Goal: Task Accomplishment & Management: Complete application form

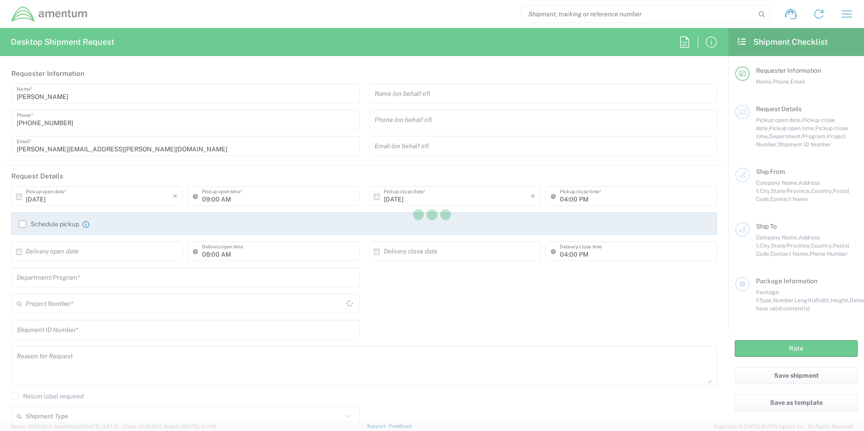
type input "United States"
type input "[GEOGRAPHIC_DATA]"
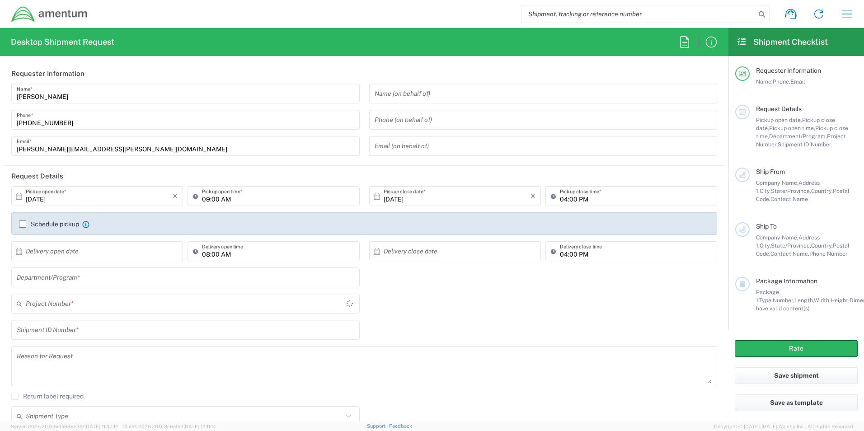
type input "CALFIRE"
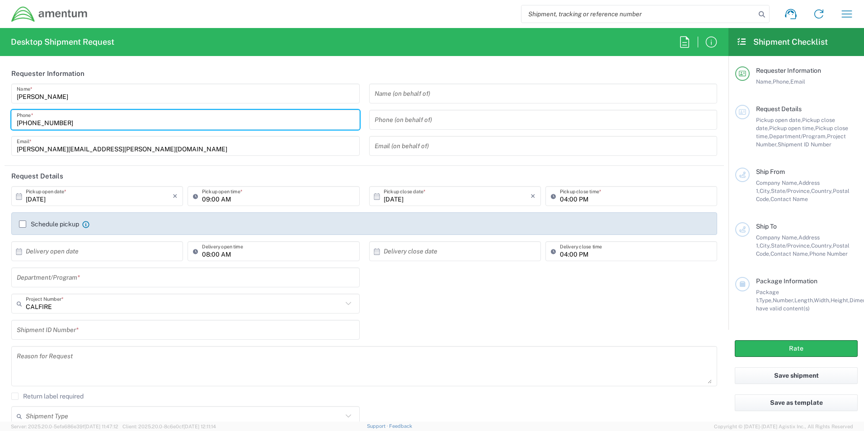
click at [75, 124] on input "[PHONE_NUMBER]" at bounding box center [186, 120] width 338 height 16
type input "[PHONE_NUMBER]"
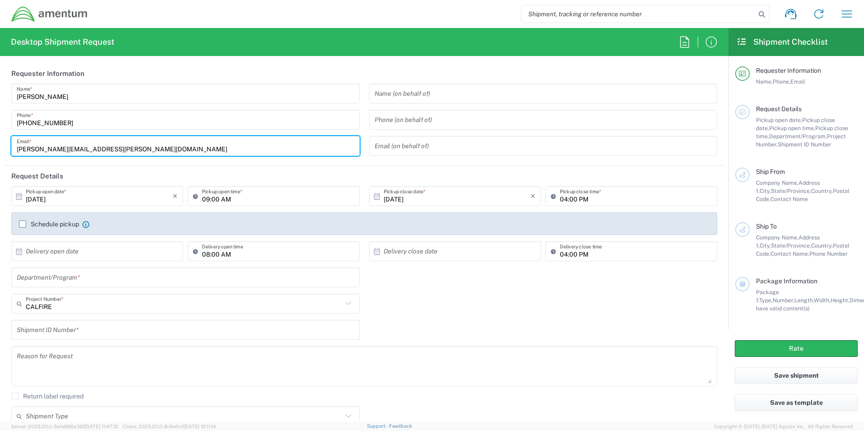
click at [145, 152] on input "[PERSON_NAME][EMAIL_ADDRESS][PERSON_NAME][DOMAIN_NAME]" at bounding box center [186, 146] width 338 height 16
click at [193, 167] on header "Request Details" at bounding box center [364, 176] width 719 height 20
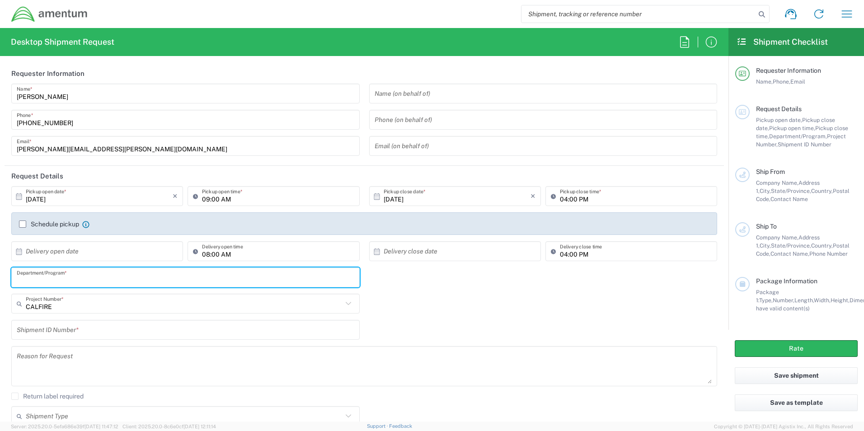
click at [106, 282] on input "text" at bounding box center [186, 278] width 338 height 16
type input "CAL FIRE"
click at [104, 305] on input "text" at bounding box center [184, 304] width 317 height 16
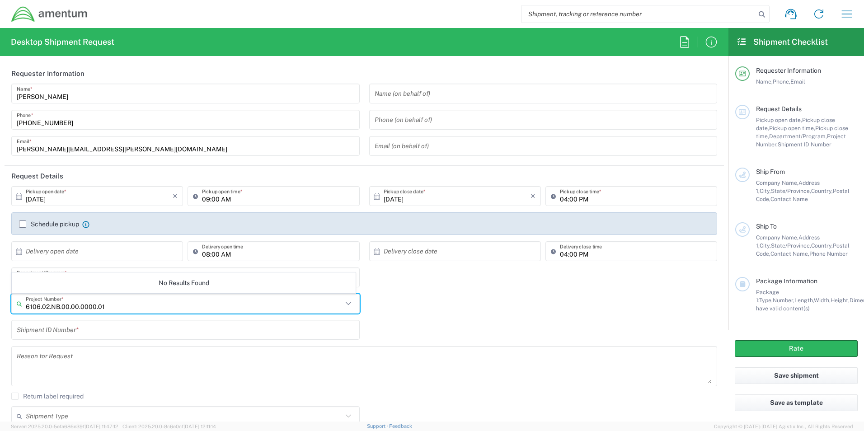
click at [120, 308] on input "6106.02.NB.00.00.0000.01" at bounding box center [184, 304] width 317 height 16
type input "6106.02.NB.00.00.0000.01"
click at [124, 282] on div "No Results Found" at bounding box center [184, 283] width 344 height 21
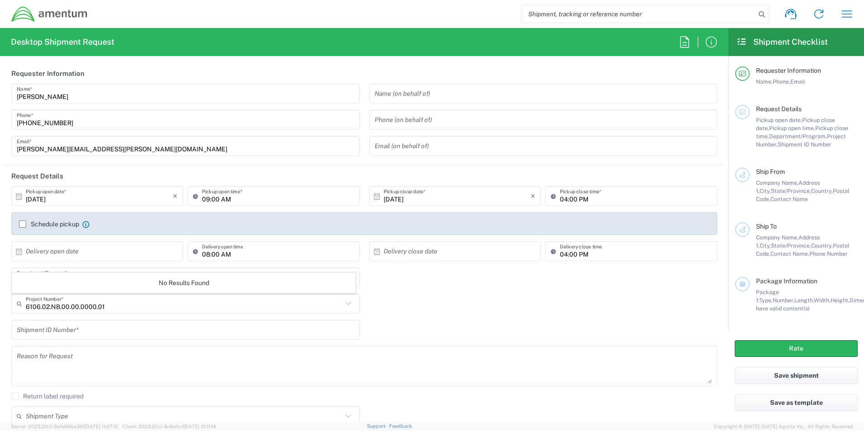
click at [128, 330] on input "text" at bounding box center [186, 330] width 338 height 16
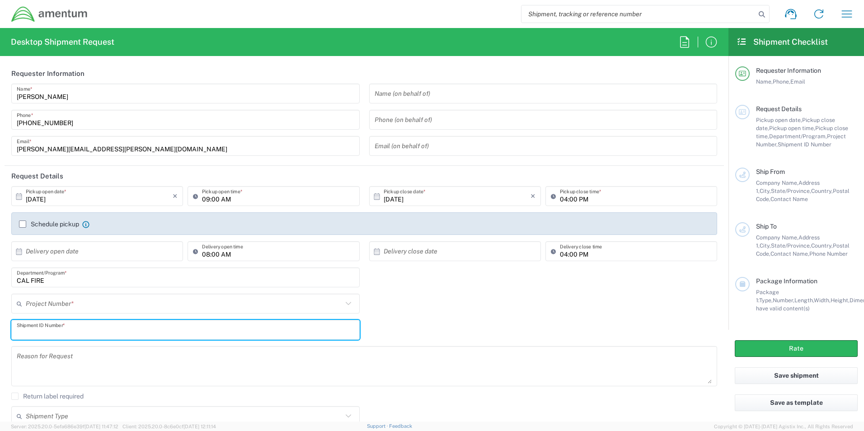
click at [94, 306] on input "text" at bounding box center [184, 304] width 317 height 16
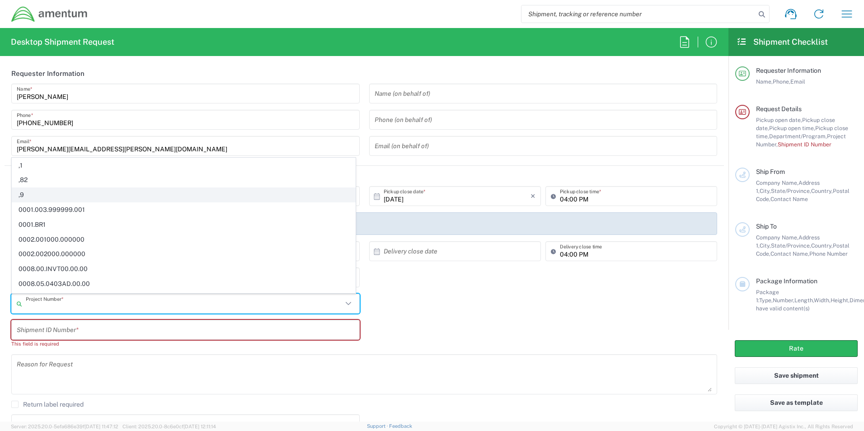
scroll to position [45, 0]
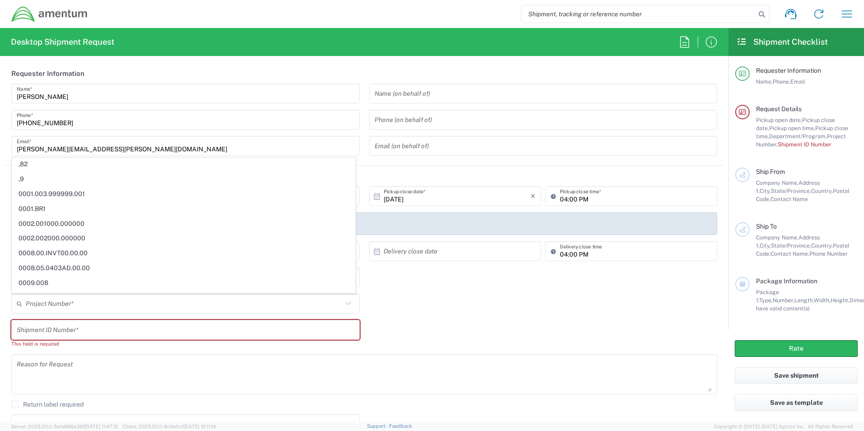
click at [410, 307] on div "Project Number * CALFIRE 0915.E0002.02.000.2CE,LABOR ONLY OPT YR 1 ,1 ,82 ,9 00…" at bounding box center [364, 307] width 715 height 26
type input "CALFIRE"
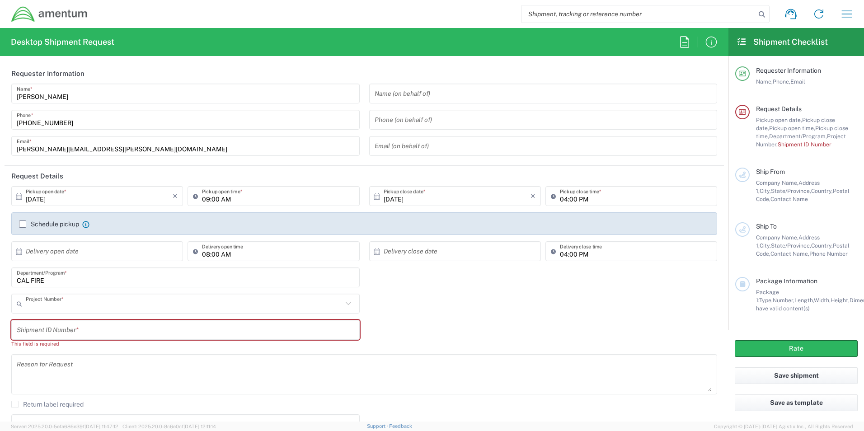
click at [75, 302] on input "text" at bounding box center [184, 304] width 317 height 16
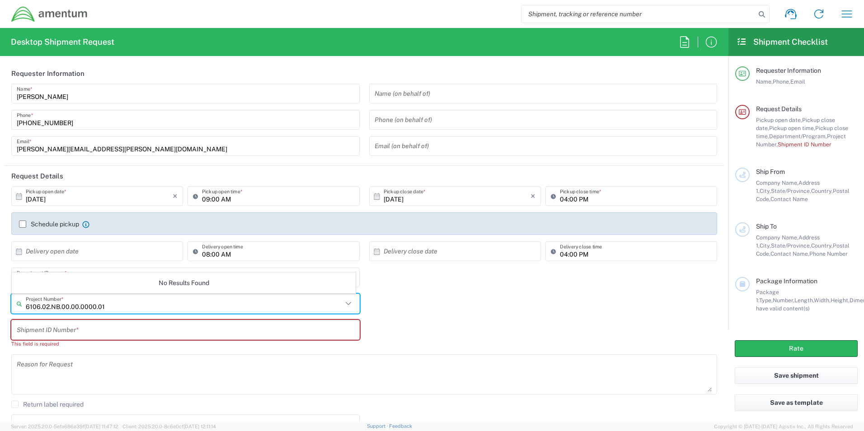
type input "6106.02.NB.00.00.0000.01"
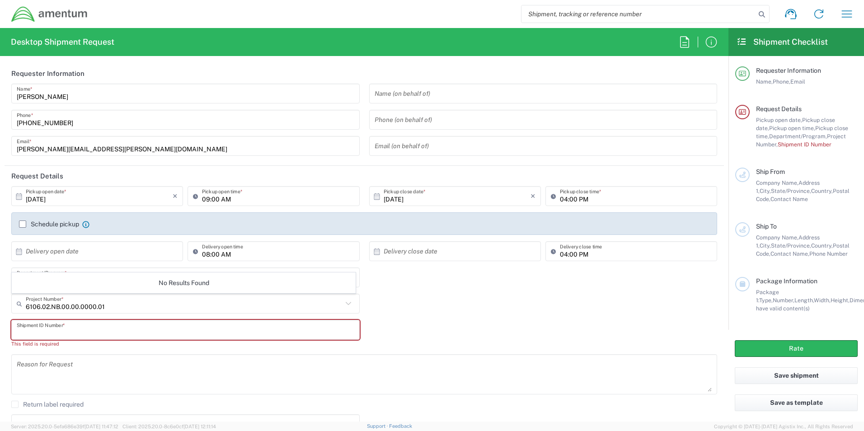
click at [86, 336] on input "text" at bounding box center [186, 330] width 338 height 16
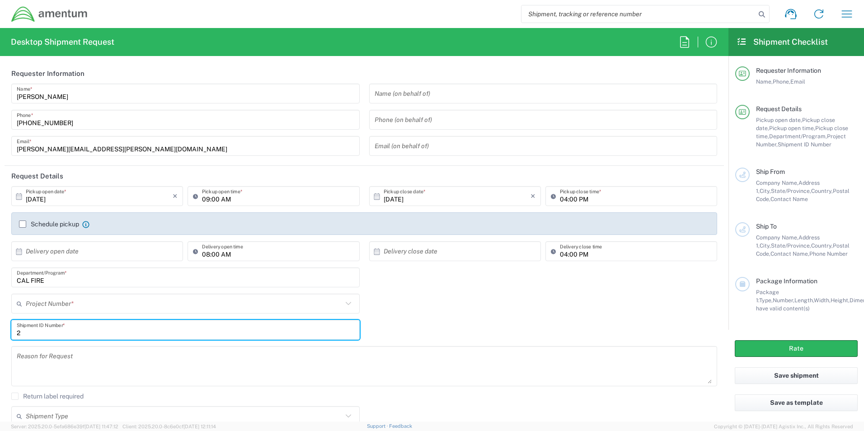
type input "2"
click at [91, 352] on textarea at bounding box center [364, 366] width 695 height 35
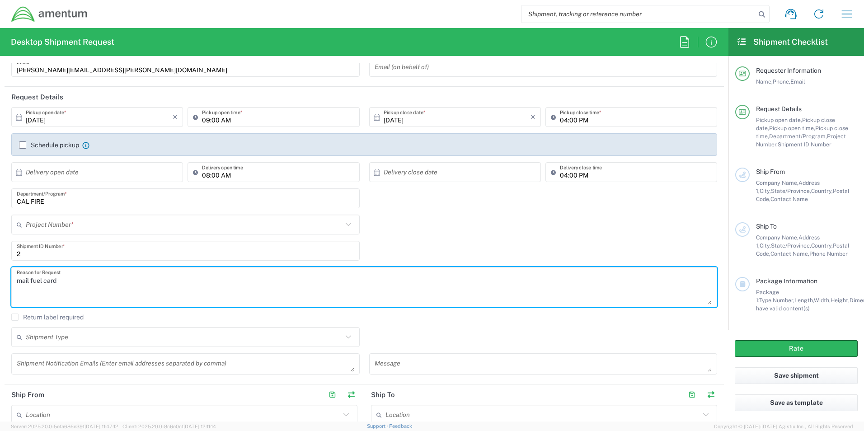
scroll to position [90, 0]
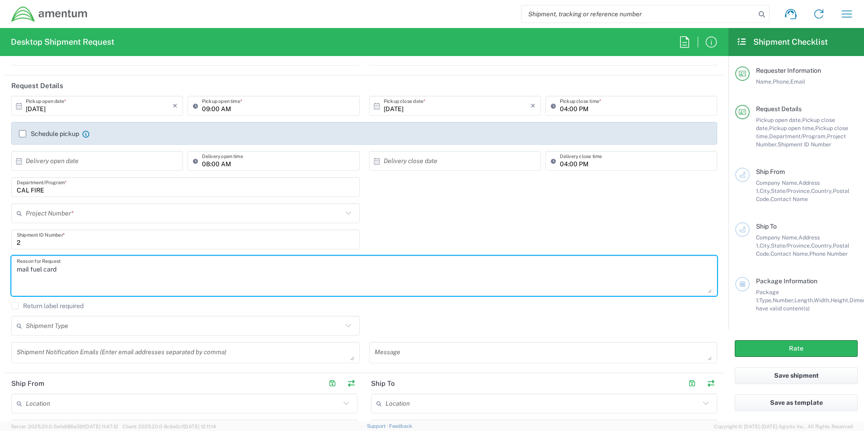
type textarea "mail fuel card"
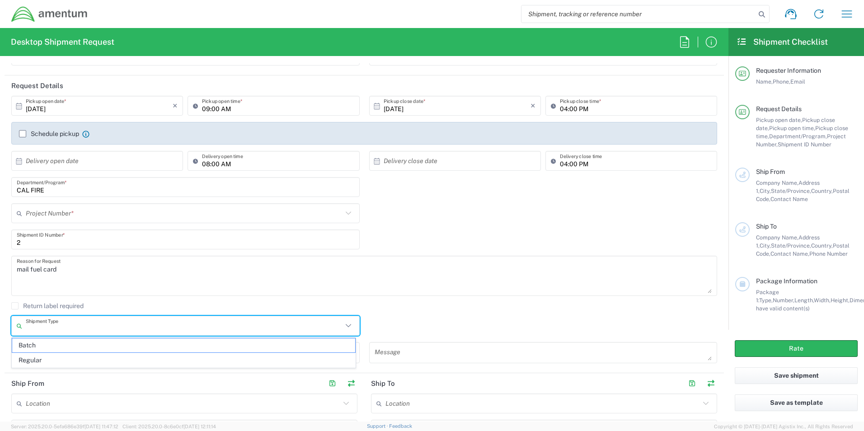
click at [94, 329] on input "text" at bounding box center [184, 326] width 317 height 16
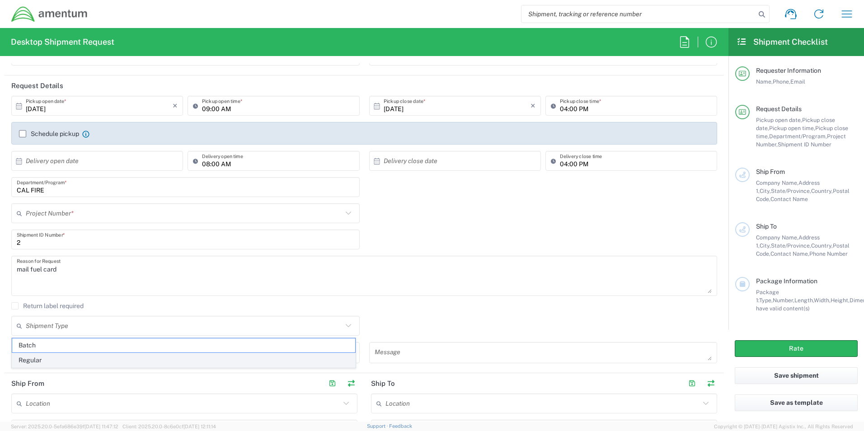
click at [82, 359] on span "Regular" at bounding box center [183, 360] width 343 height 14
type input "Regular"
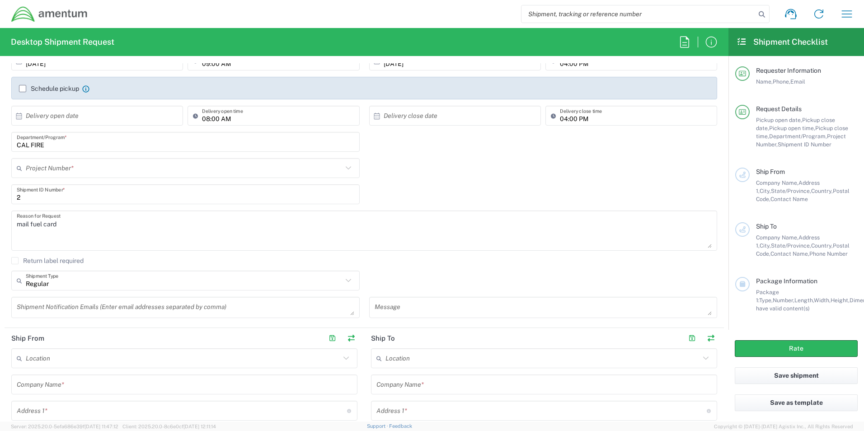
scroll to position [181, 0]
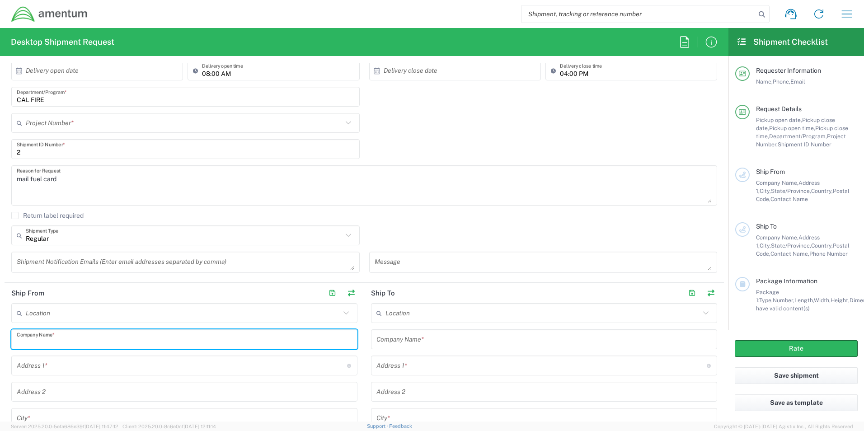
click at [85, 341] on input "text" at bounding box center [184, 340] width 335 height 16
type input "V"
type input "C"
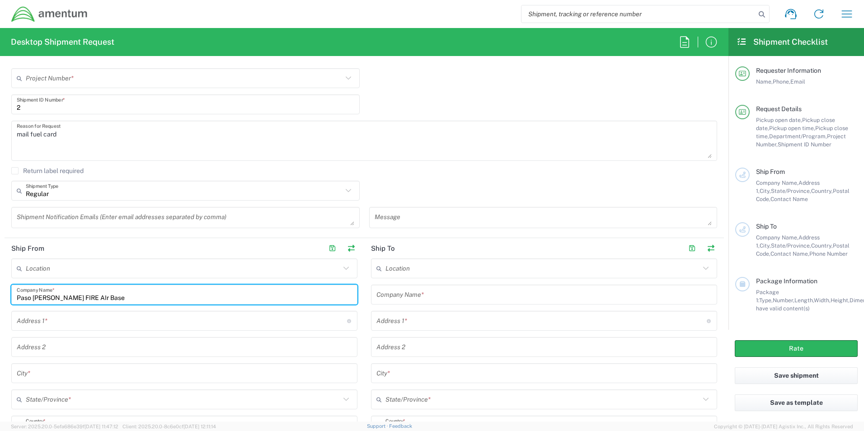
scroll to position [226, 0]
type input "Paso Robles CAL FIRE Air Base"
click at [63, 326] on input "text" at bounding box center [182, 321] width 330 height 16
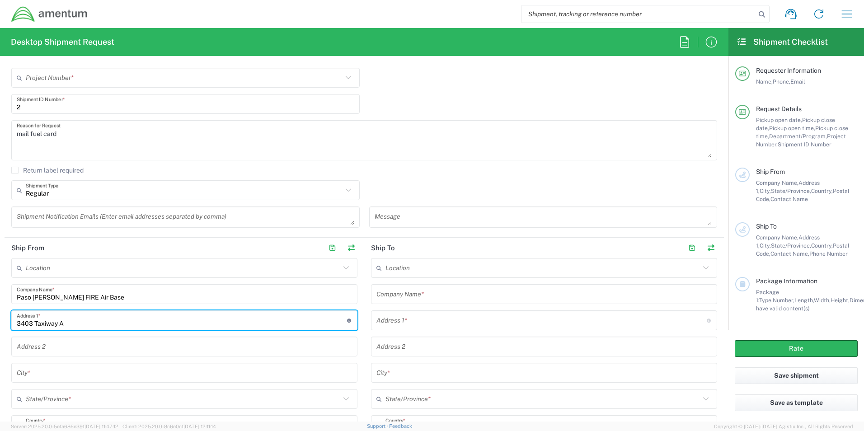
type input "3403 Taxiway A"
click at [200, 369] on input "text" at bounding box center [184, 373] width 335 height 16
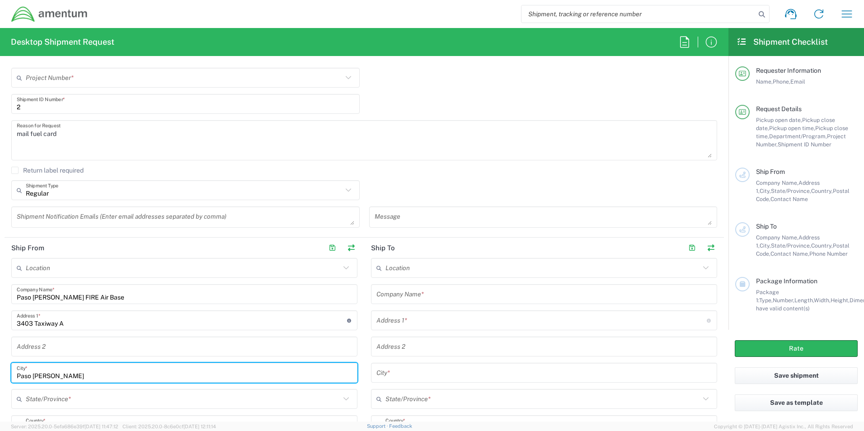
scroll to position [271, 0]
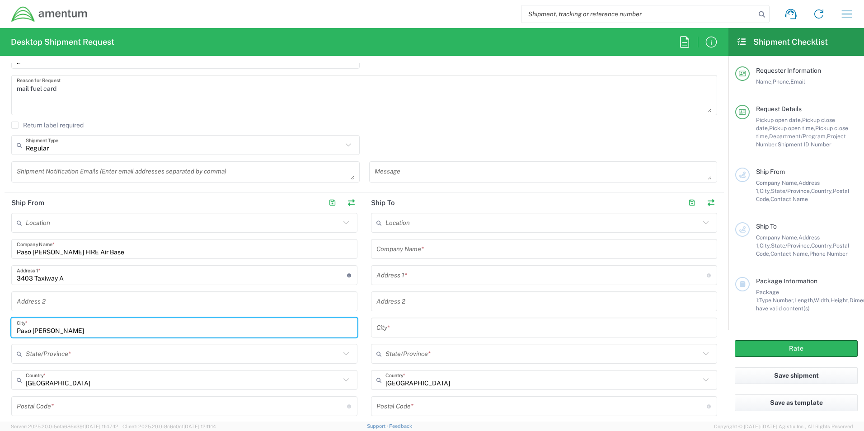
type input "Paso [PERSON_NAME]"
click at [91, 357] on input "text" at bounding box center [183, 354] width 315 height 16
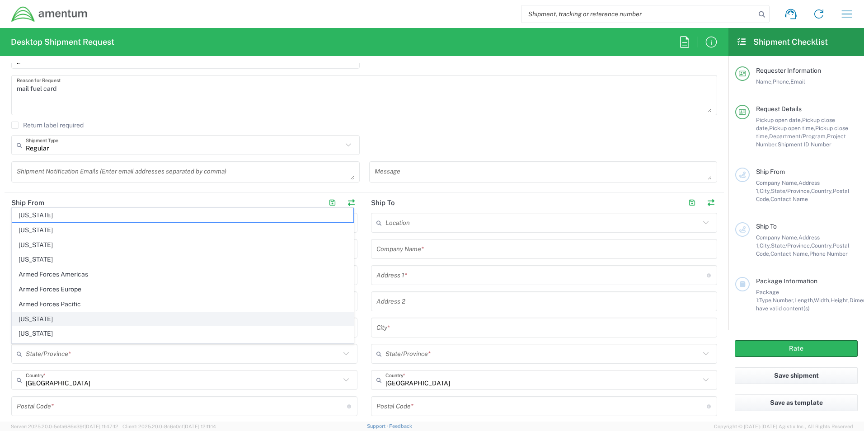
click at [55, 321] on span "[US_STATE]" at bounding box center [182, 319] width 341 height 14
type input "[US_STATE]"
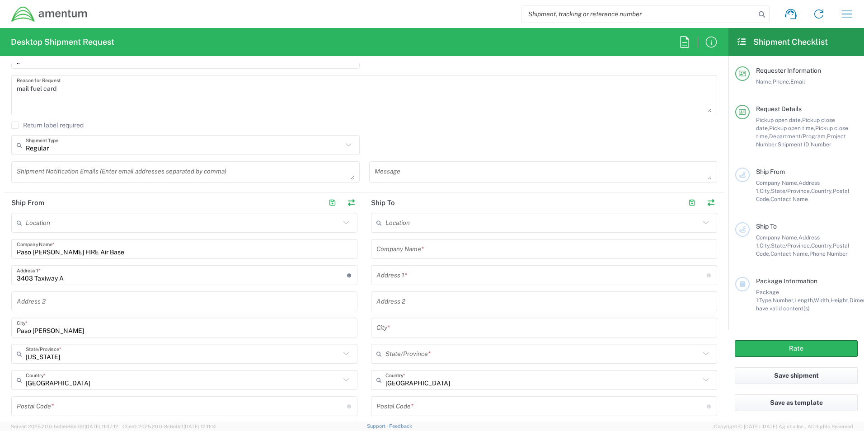
click at [70, 408] on input "undefined" at bounding box center [182, 407] width 330 height 16
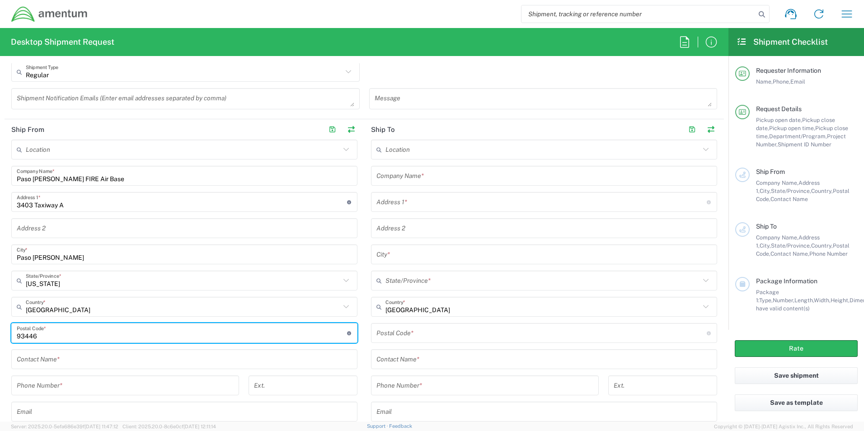
scroll to position [362, 0]
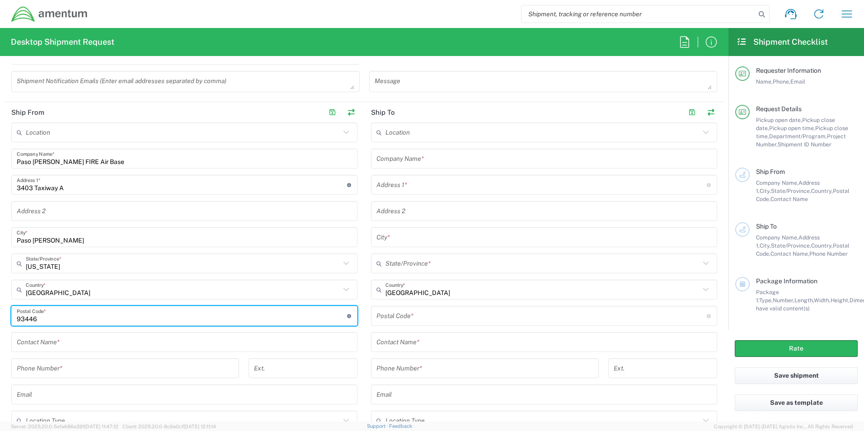
type input "93446"
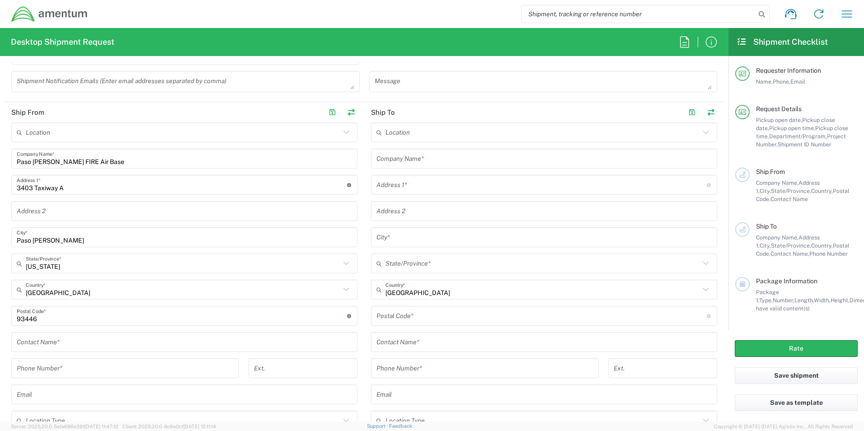
click at [200, 358] on div "Location 1002-4122-6 1006-5256-0 1026-8910-0 1281-0560-3 1369-6441-0 1402-6962-…" at bounding box center [184, 286] width 346 height 329
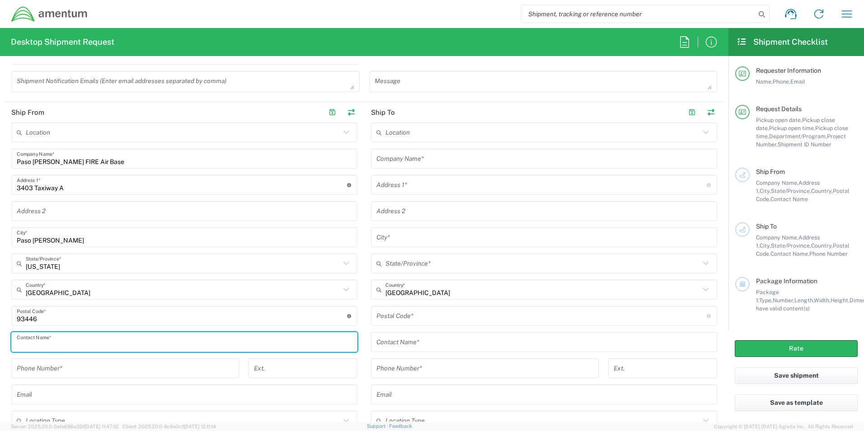
click at [89, 347] on input "text" at bounding box center [184, 342] width 335 height 16
type input "[PERSON_NAME]"
click at [82, 372] on input "tel" at bounding box center [125, 369] width 217 height 16
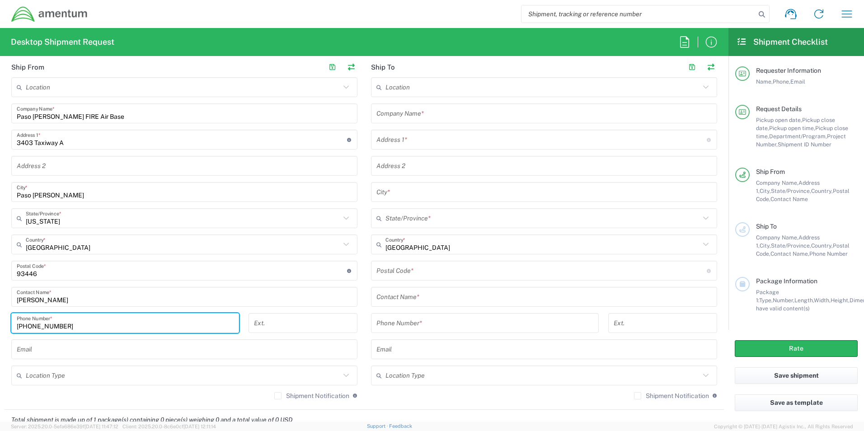
scroll to position [452, 0]
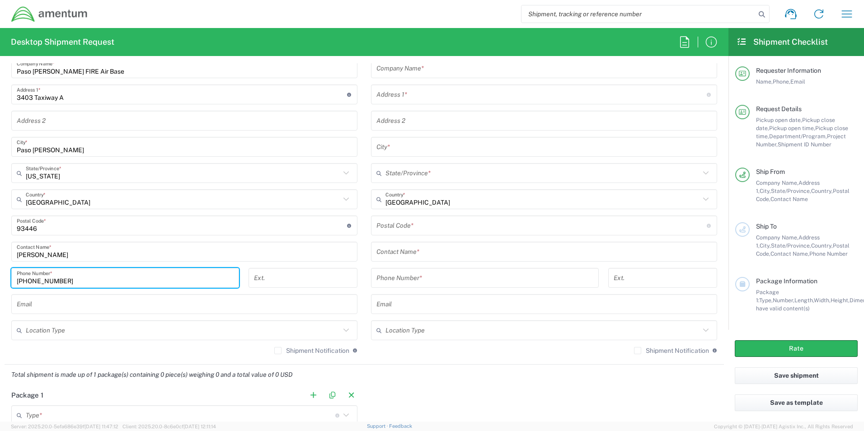
type input "[PHONE_NUMBER]"
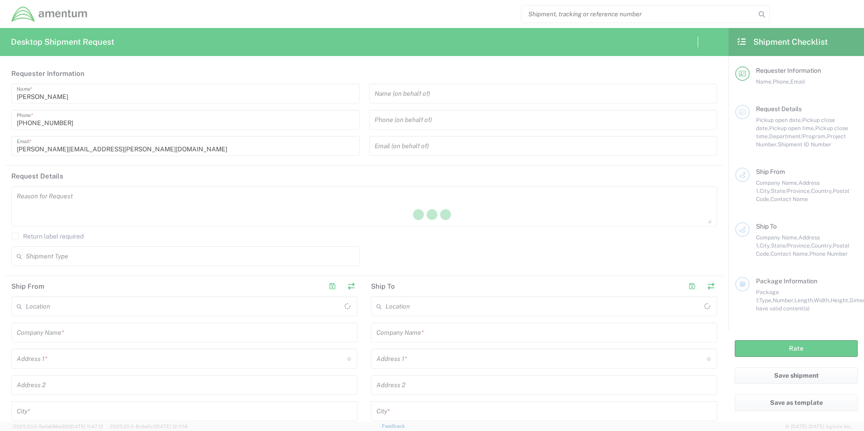
type input "[GEOGRAPHIC_DATA]"
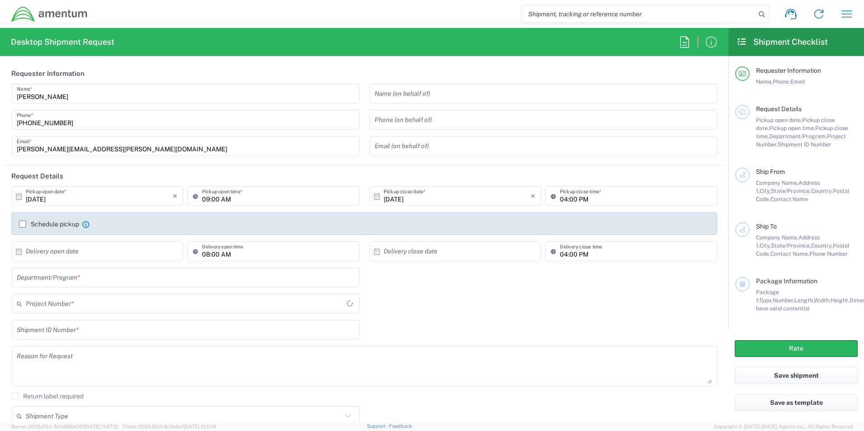
type input "[GEOGRAPHIC_DATA]"
type input "CALFIRE"
click at [77, 120] on input "[PHONE_NUMBER]" at bounding box center [186, 120] width 338 height 16
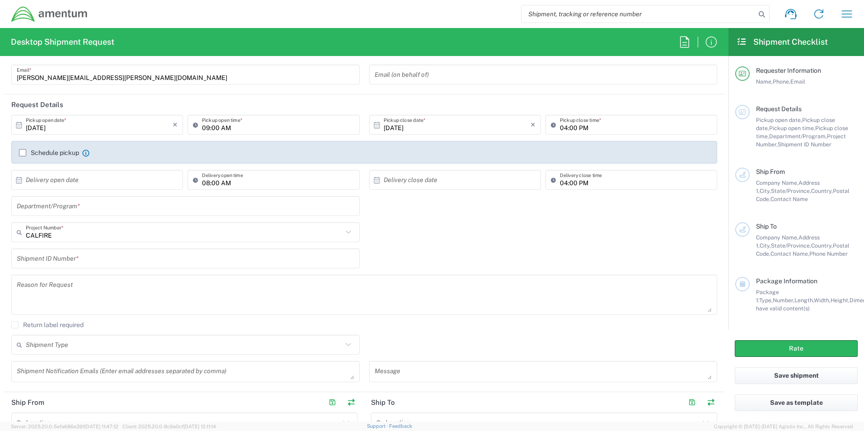
scroll to position [90, 0]
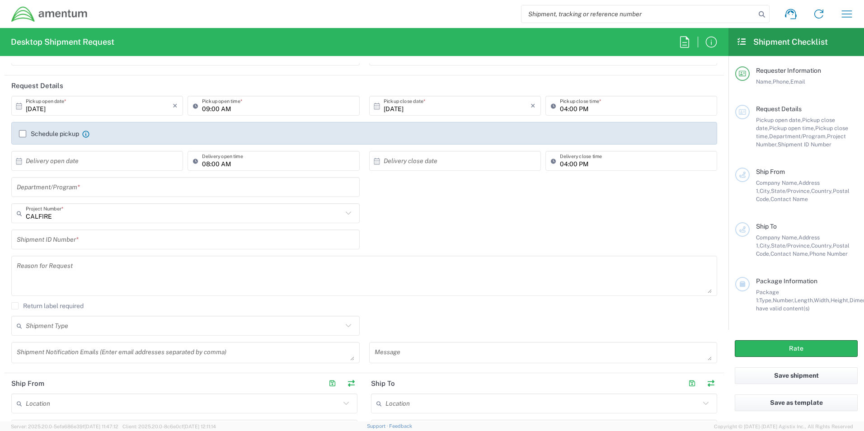
type input "[PHONE_NUMBER]"
click at [92, 191] on input "text" at bounding box center [186, 187] width 338 height 16
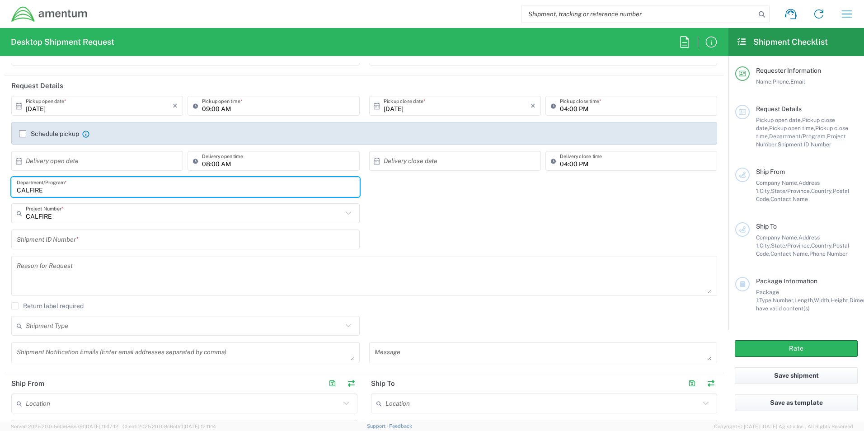
type input "CALFIRE"
click at [66, 214] on input "text" at bounding box center [184, 214] width 317 height 16
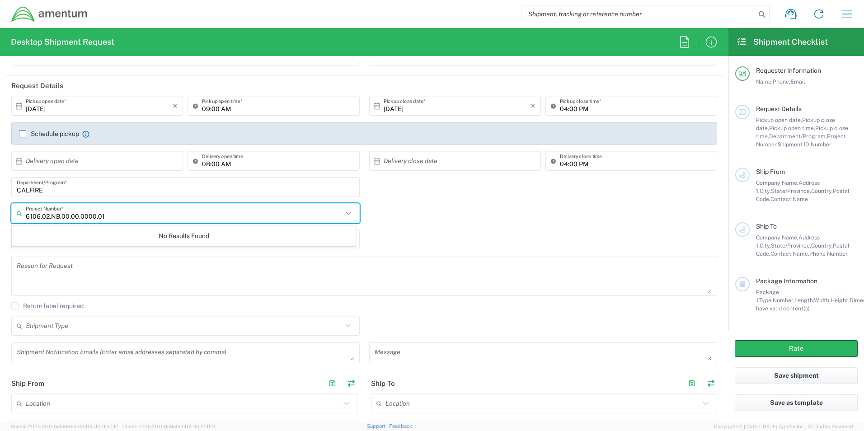
type input "6106.02.NB.00.00.0000.01"
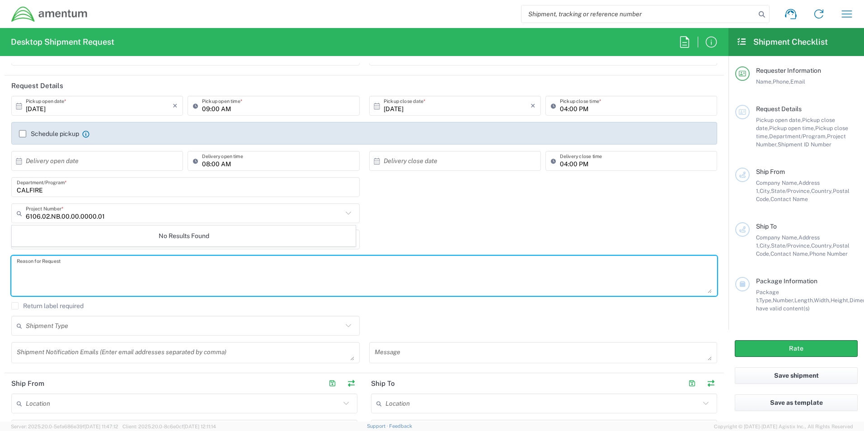
click at [103, 282] on textarea at bounding box center [364, 275] width 695 height 35
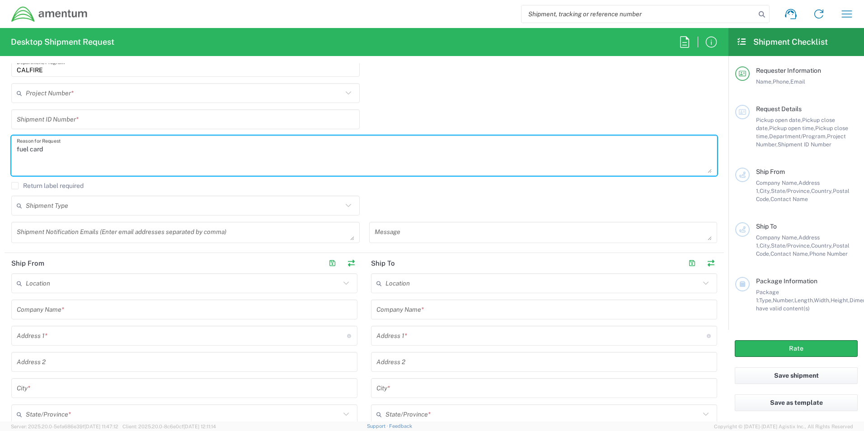
scroll to position [226, 0]
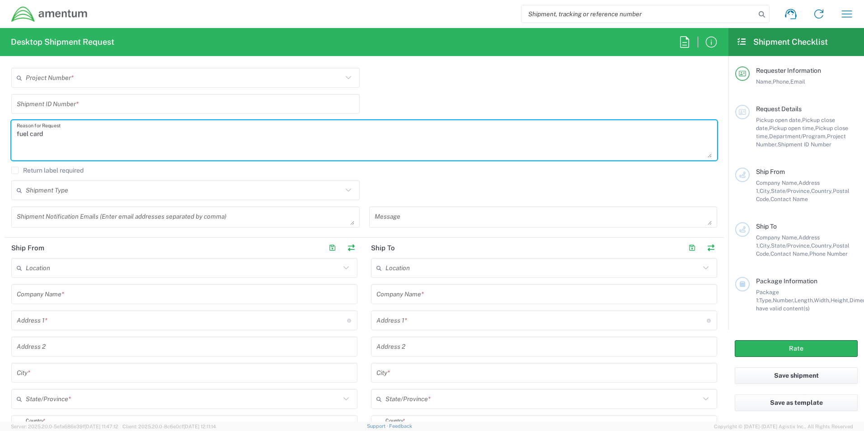
type textarea "fuel card"
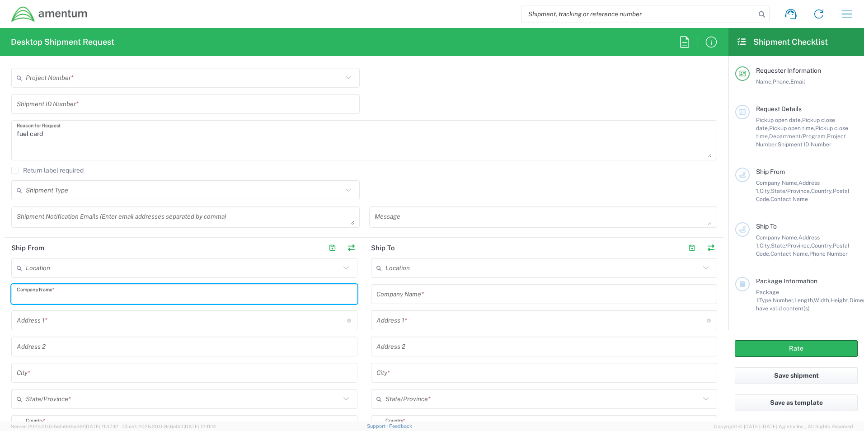
click at [80, 297] on input "text" at bounding box center [184, 295] width 335 height 16
type input "Paso [PERSON_NAME] FIRE Air Attack Base"
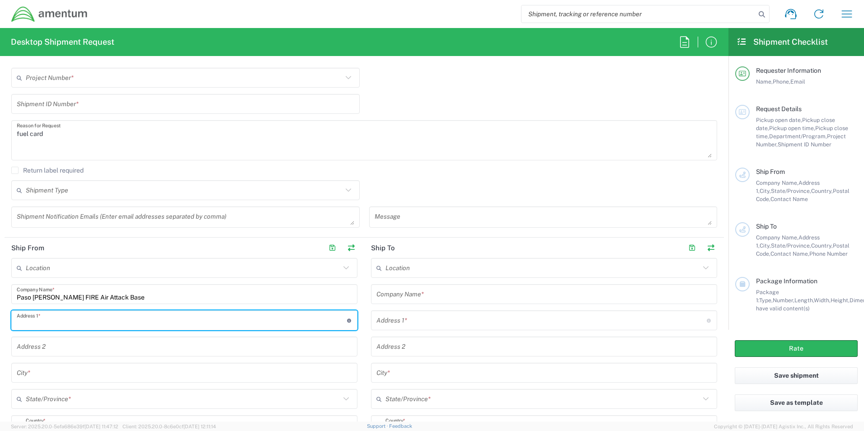
click at [81, 326] on input "text" at bounding box center [182, 321] width 330 height 16
type input "3403 Taxiway 'A'"
type input "Paso [PERSON_NAME]"
type input "93446"
type input "9168348030"
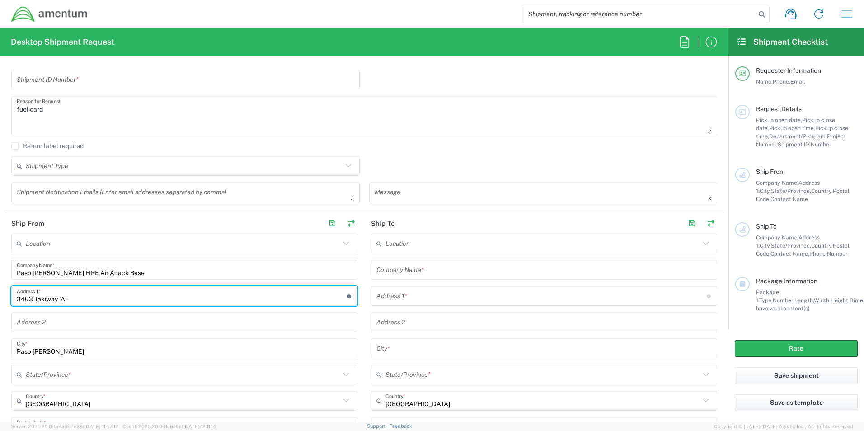
scroll to position [271, 0]
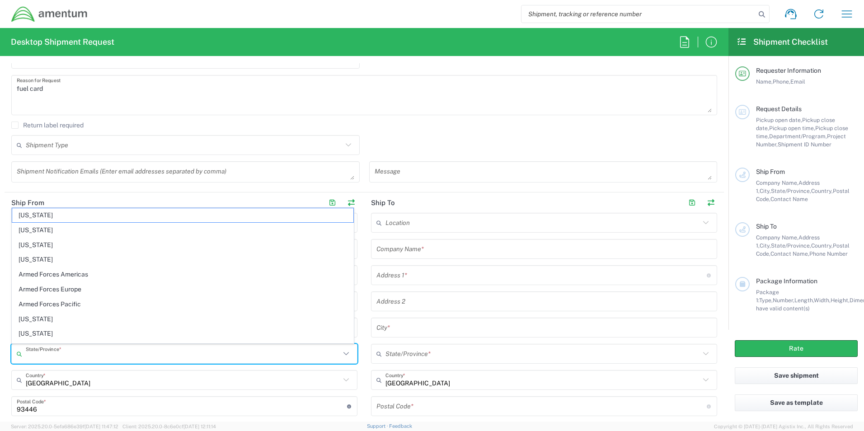
click at [90, 361] on input "text" at bounding box center [183, 354] width 315 height 16
click at [57, 316] on span "[US_STATE]" at bounding box center [182, 319] width 341 height 14
type input "[US_STATE]"
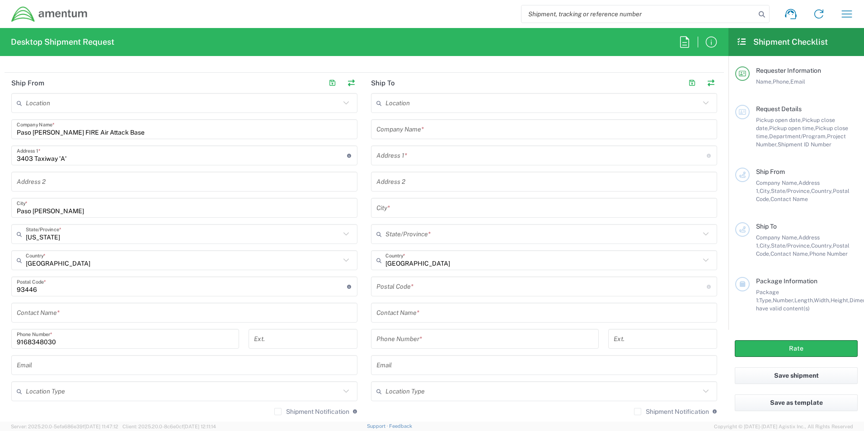
scroll to position [407, 0]
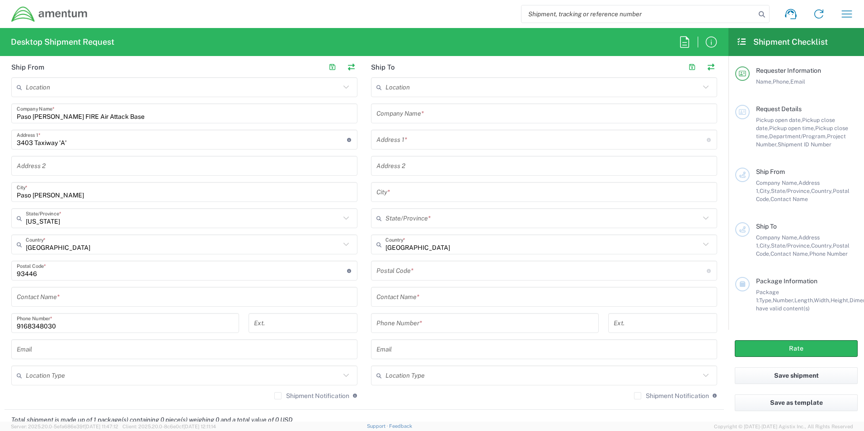
click at [60, 327] on input "9168348030" at bounding box center [125, 323] width 217 height 16
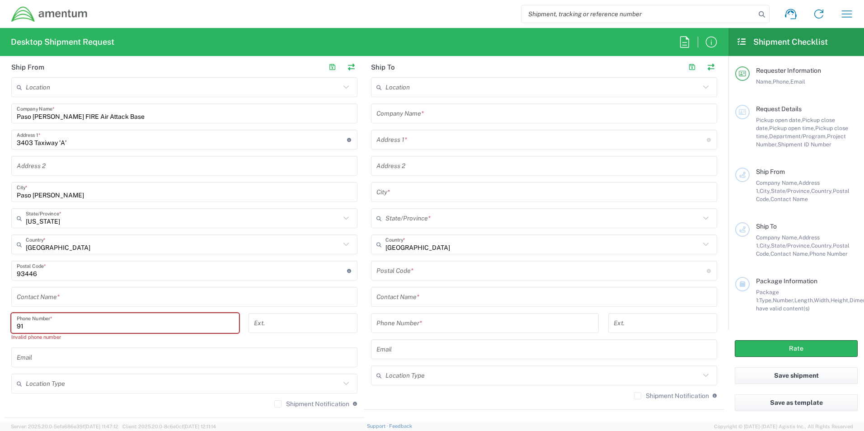
type input "9"
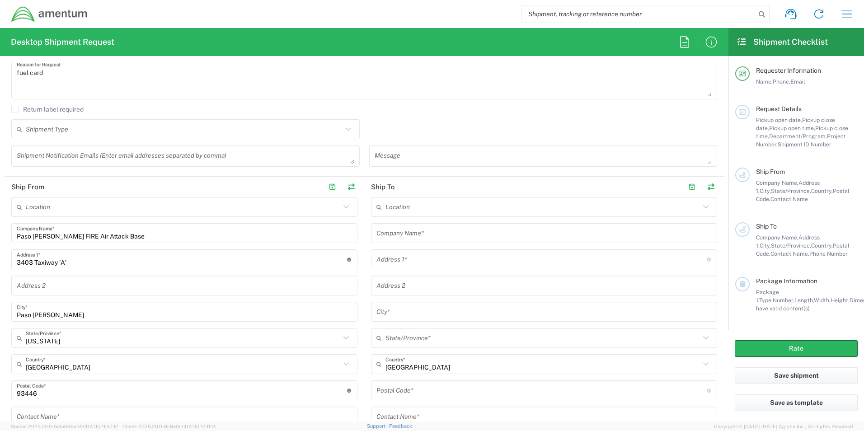
scroll to position [271, 0]
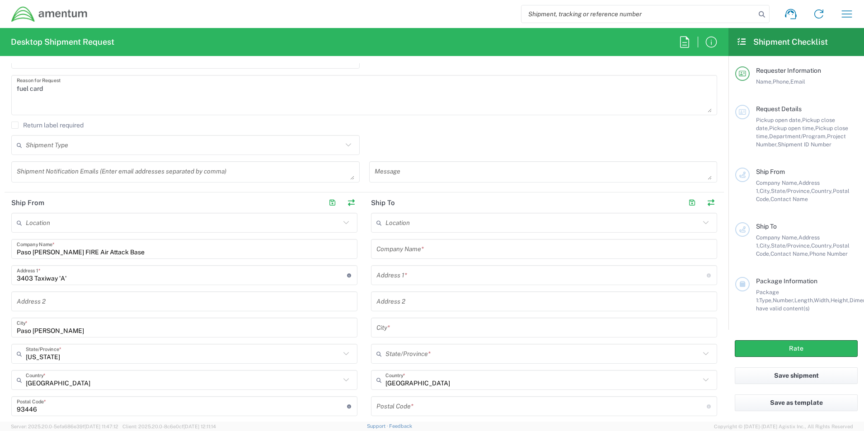
type input "[PHONE_NUMBER]"
click at [133, 254] on input "Paso [PERSON_NAME] FIRE Air Attack Base" at bounding box center [184, 249] width 335 height 16
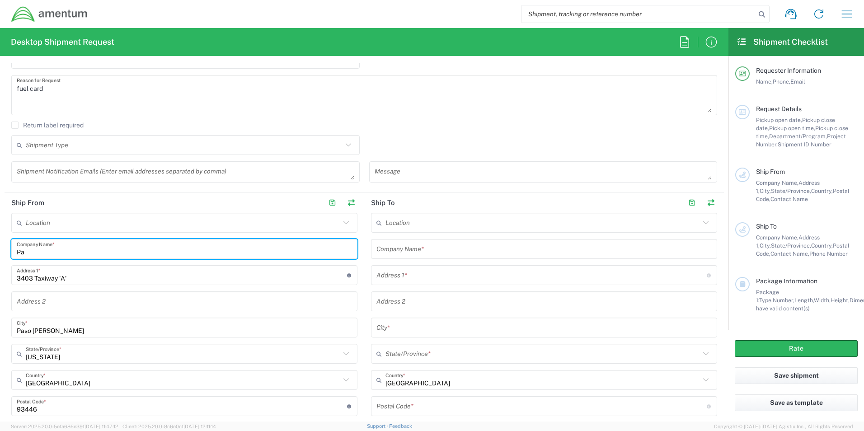
type input "P"
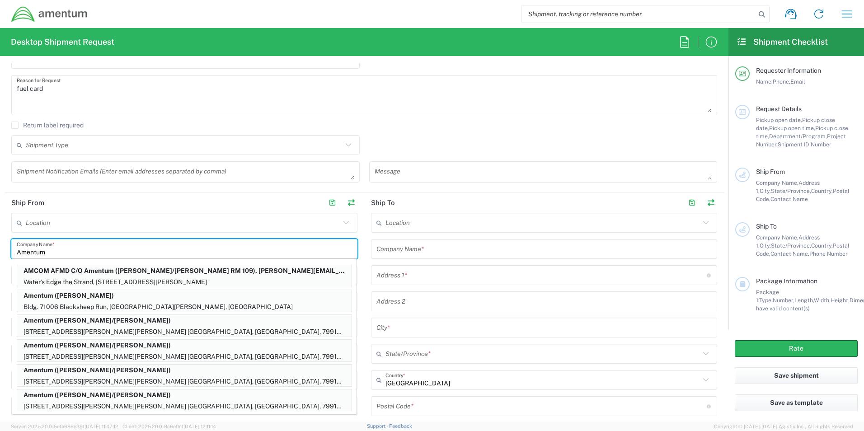
type input "Amentum"
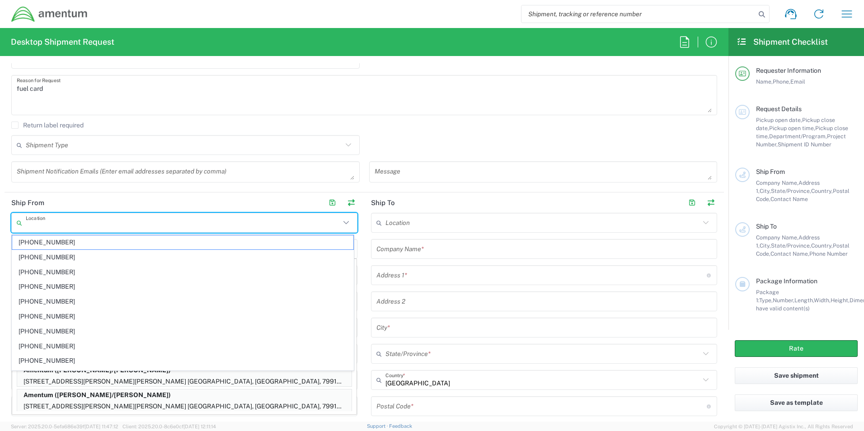
click at [232, 228] on input "text" at bounding box center [183, 223] width 315 height 16
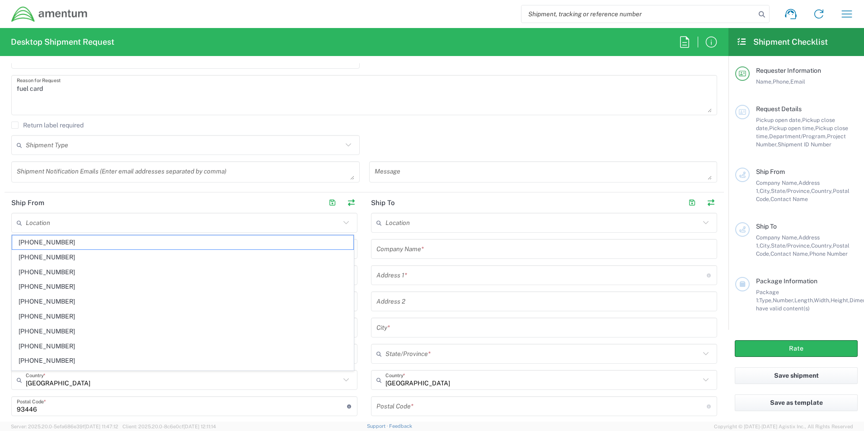
click at [405, 310] on div "Address 2" at bounding box center [544, 301] width 346 height 20
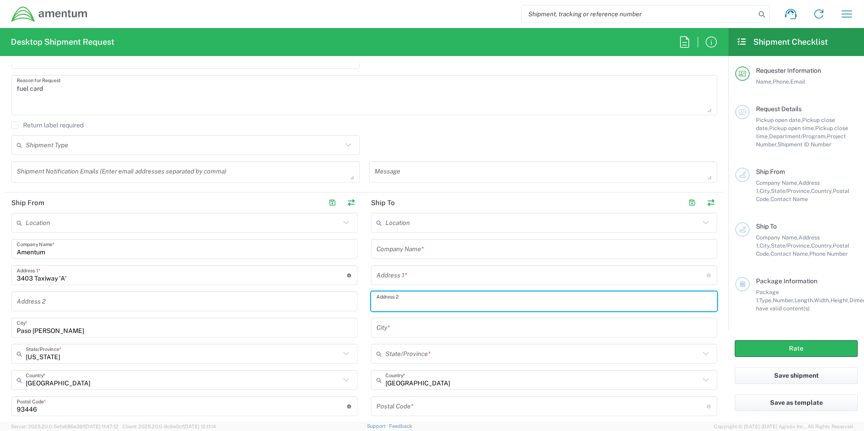
click at [74, 276] on input "3403 Taxiway 'A'" at bounding box center [182, 276] width 330 height 16
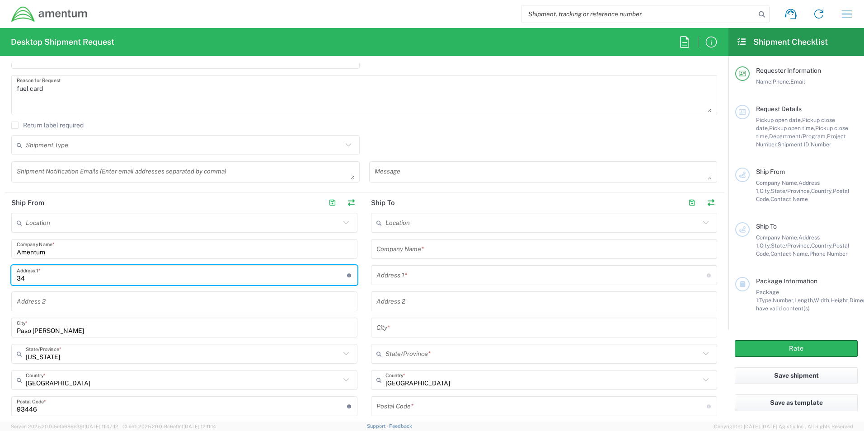
type input "3"
type input "[STREET_ADDRESS]"
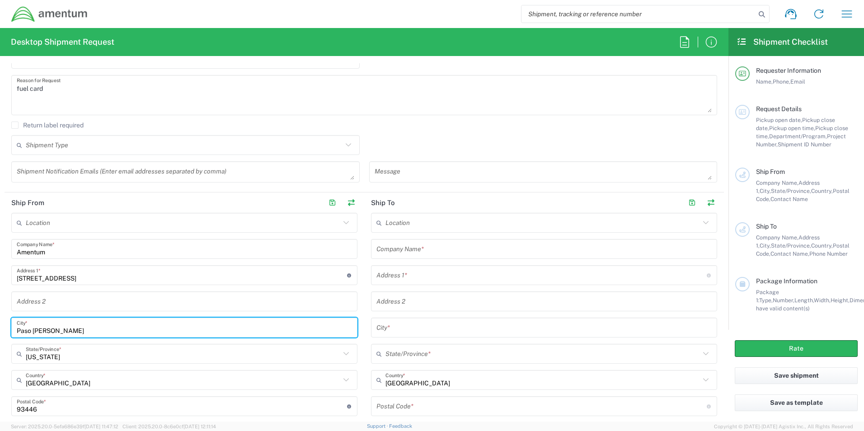
click at [65, 333] on input "Paso [PERSON_NAME]" at bounding box center [184, 328] width 335 height 16
type input "P"
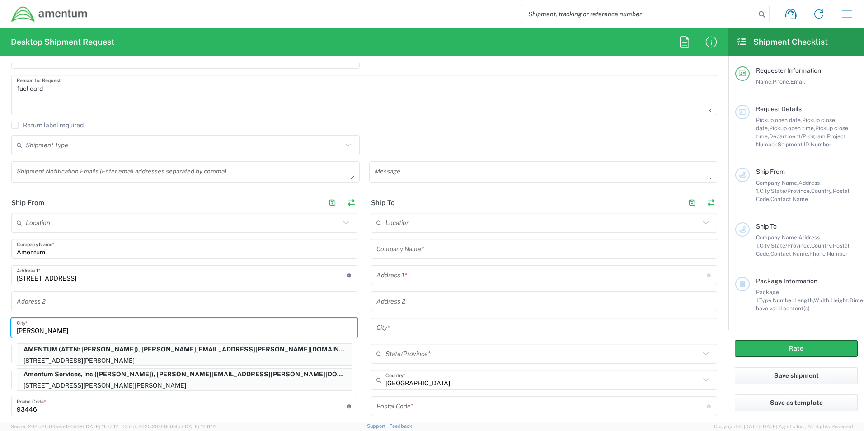
type input "[PERSON_NAME]"
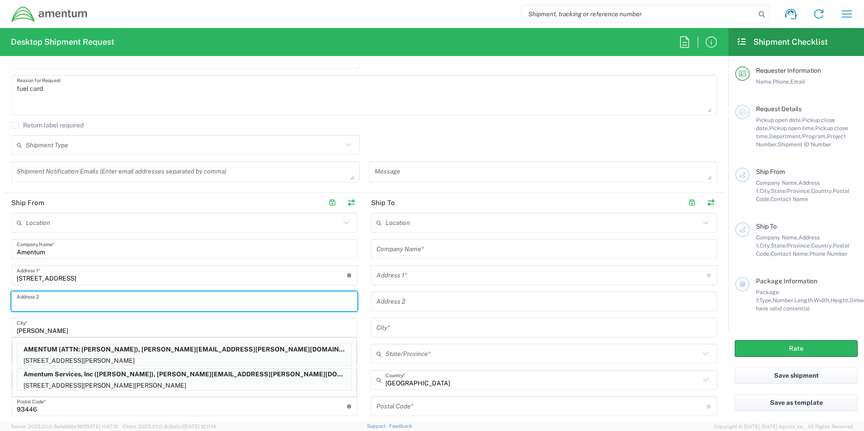
click at [168, 300] on input "text" at bounding box center [184, 302] width 335 height 16
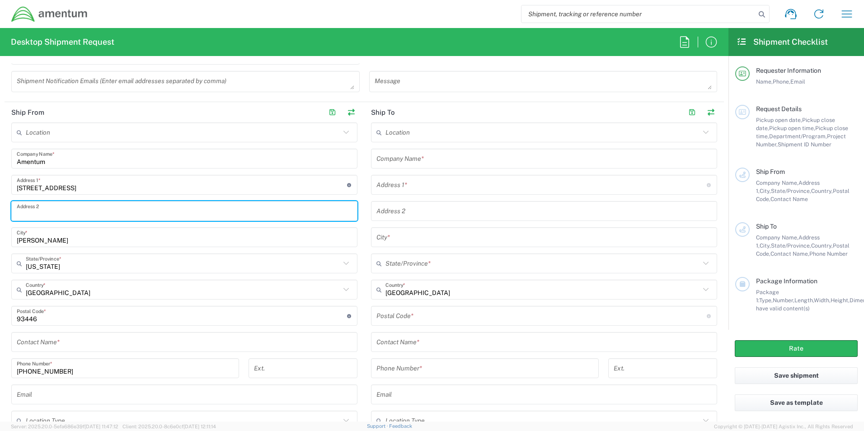
scroll to position [407, 0]
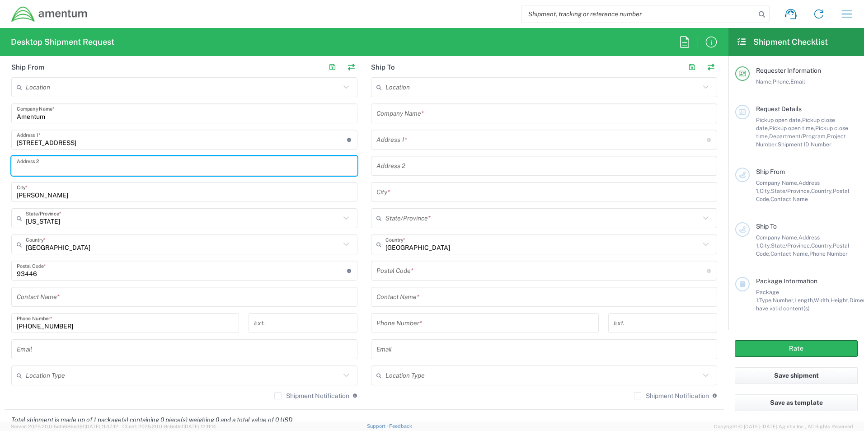
click at [49, 273] on input "undefined" at bounding box center [182, 271] width 330 height 16
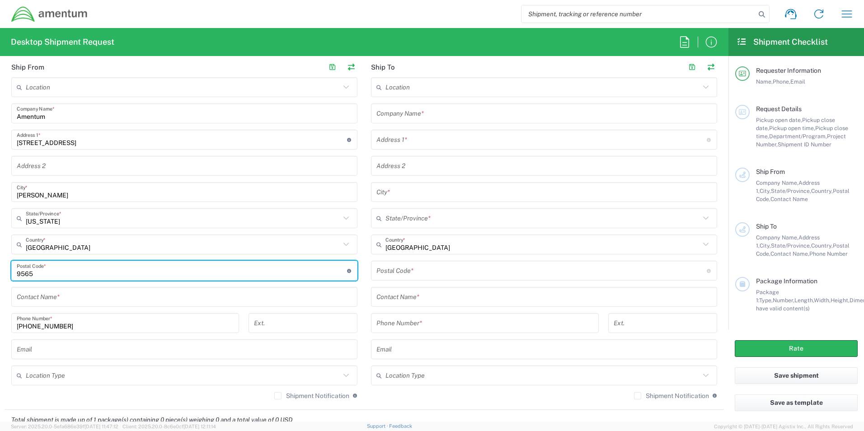
type input "95652"
type input "[PERSON_NAME][EMAIL_ADDRESS][PERSON_NAME][DOMAIN_NAME]"
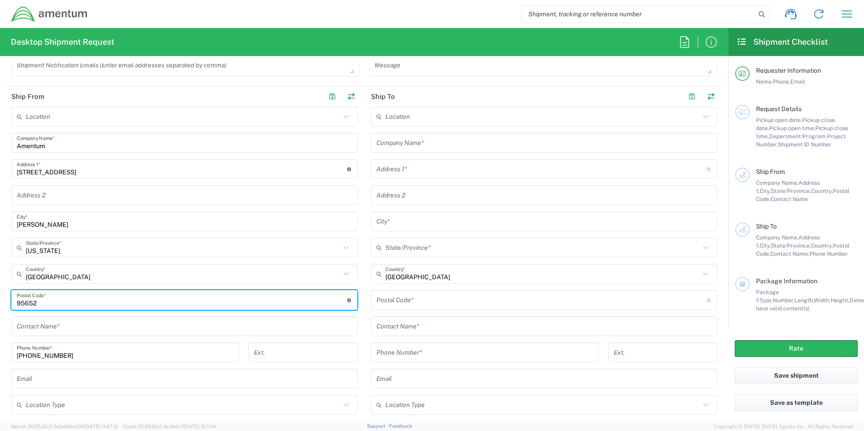
scroll to position [362, 0]
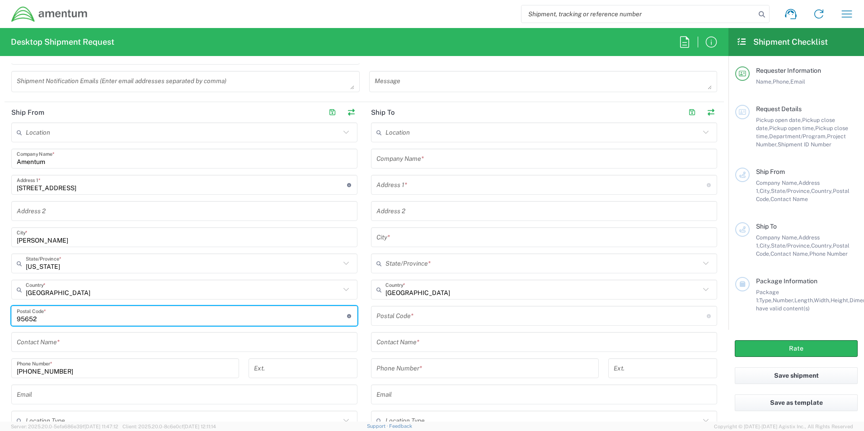
type input "95652"
click at [67, 369] on input "[PHONE_NUMBER]" at bounding box center [125, 369] width 217 height 16
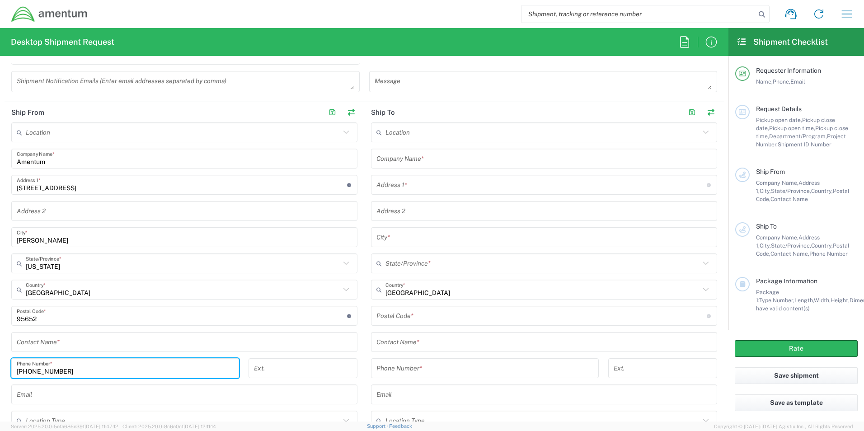
scroll to position [316, 0]
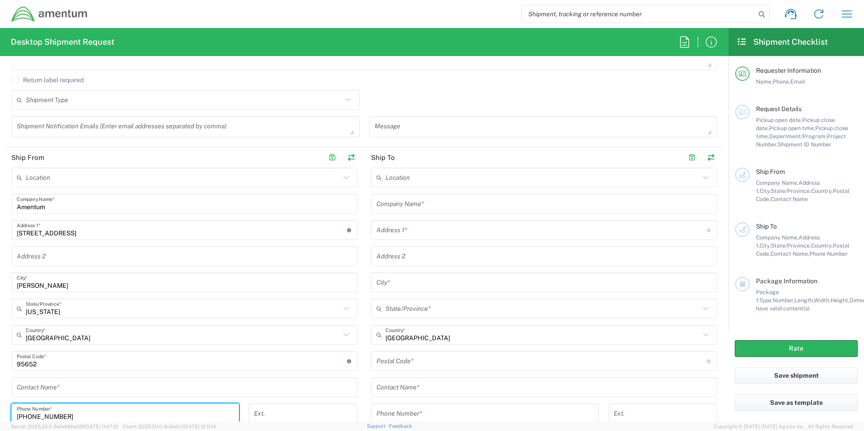
type input "[PHONE_NUMBER]"
click at [446, 207] on input "text" at bounding box center [543, 204] width 335 height 16
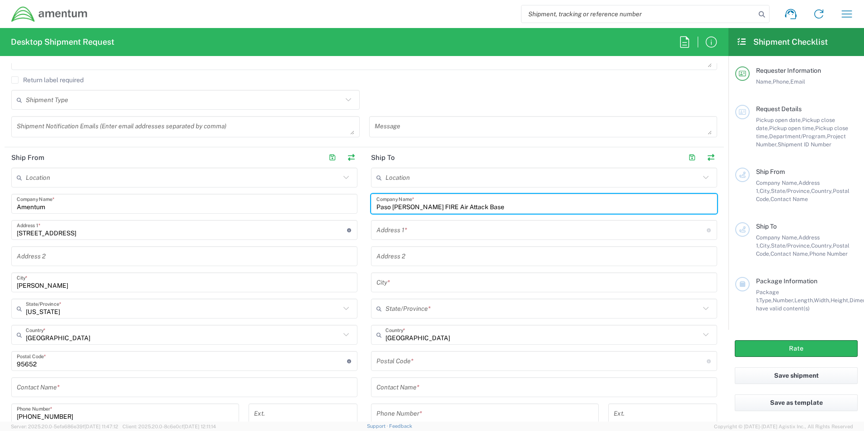
type input "Paso [PERSON_NAME] FIRE Air Attack Base"
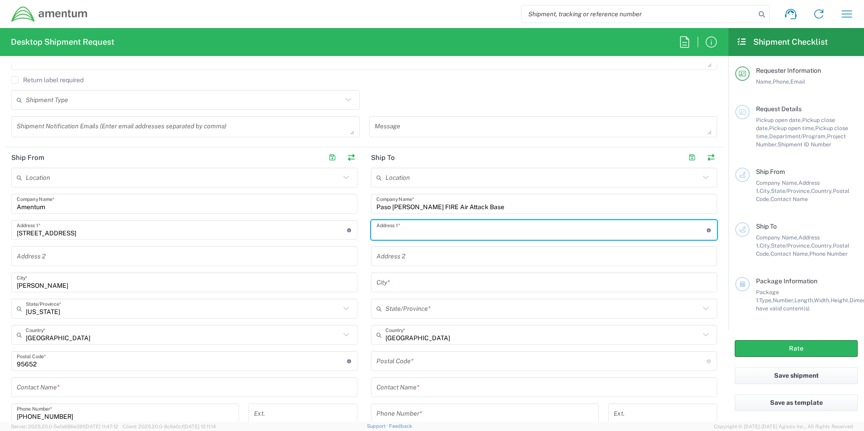
click at [430, 232] on input "text" at bounding box center [541, 230] width 330 height 16
type input "3403 Taxiway 'A'"
type input "Paso [PERSON_NAME]"
type input "93446"
type input "9168348030"
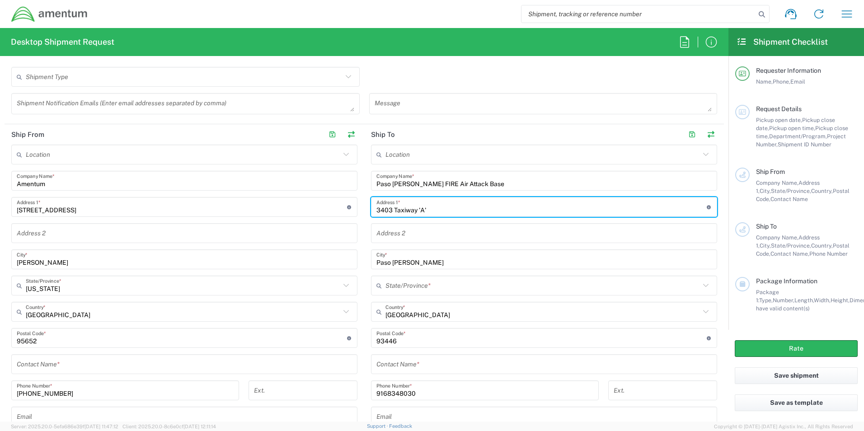
scroll to position [362, 0]
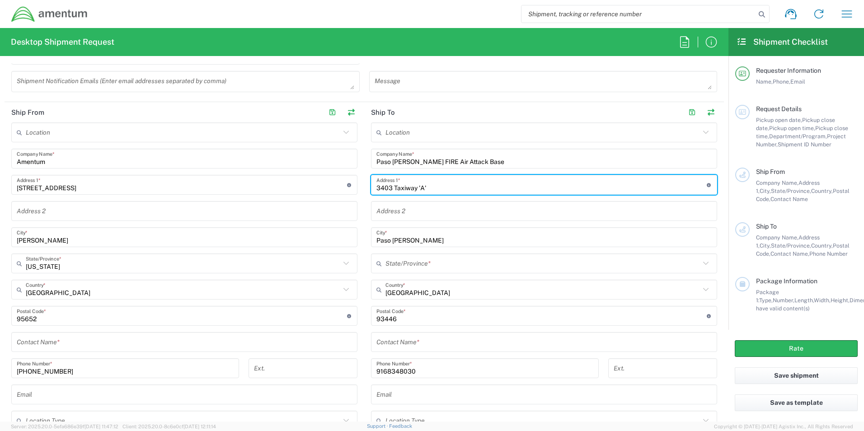
click at [437, 268] on input "text" at bounding box center [542, 264] width 315 height 16
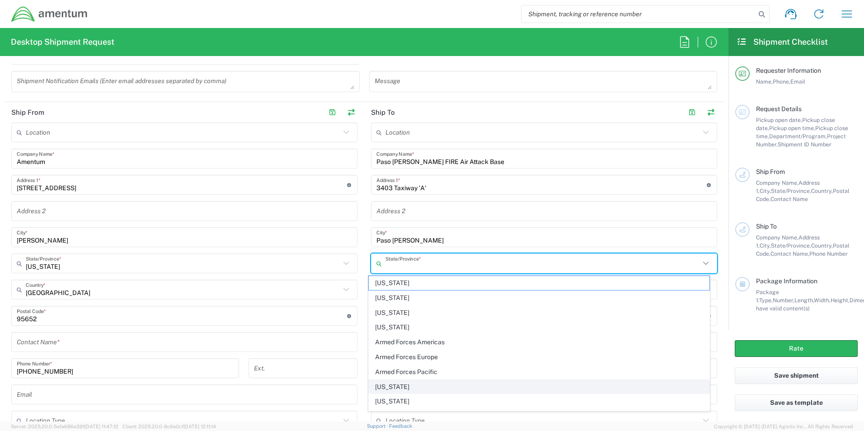
click at [410, 385] on span "[US_STATE]" at bounding box center [539, 387] width 341 height 14
type input "[US_STATE]"
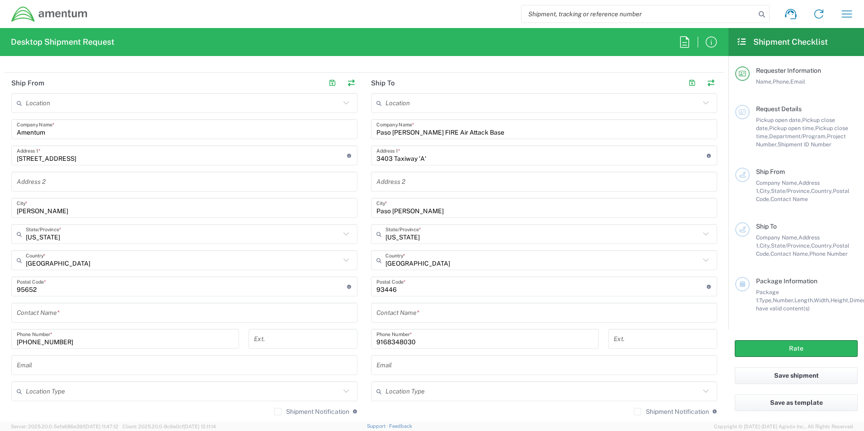
scroll to position [407, 0]
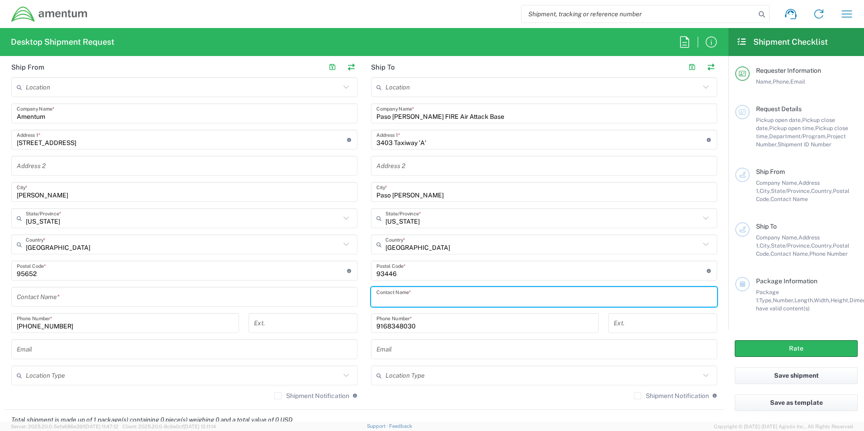
click at [417, 298] on input "text" at bounding box center [543, 297] width 335 height 16
type input "[PERSON_NAME]"
click at [417, 327] on input "9168348030" at bounding box center [484, 323] width 217 height 16
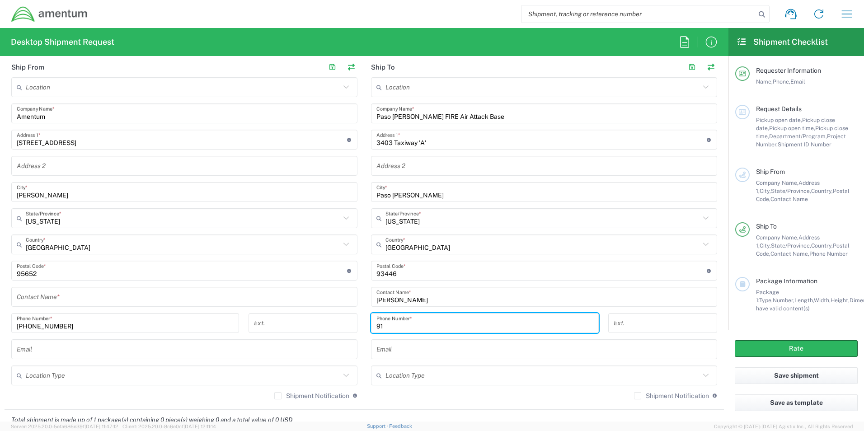
type input "9"
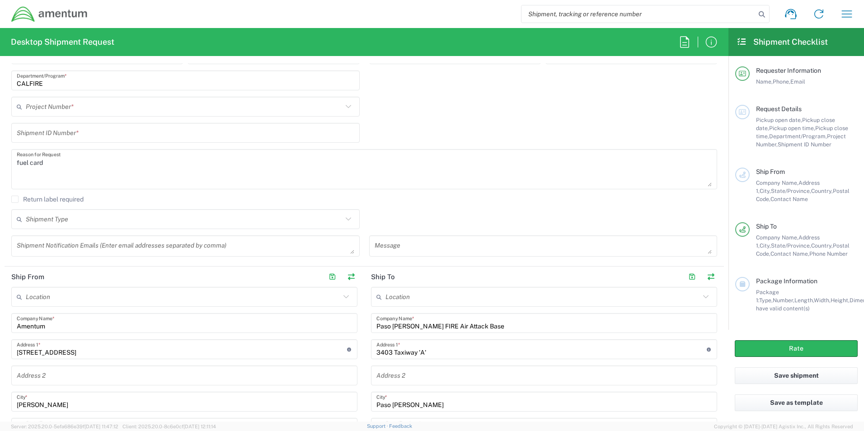
scroll to position [181, 0]
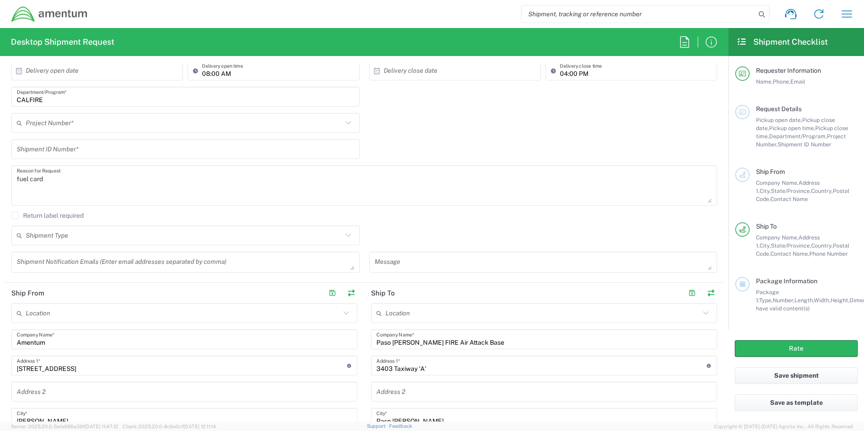
type input "[PHONE_NUMBER]"
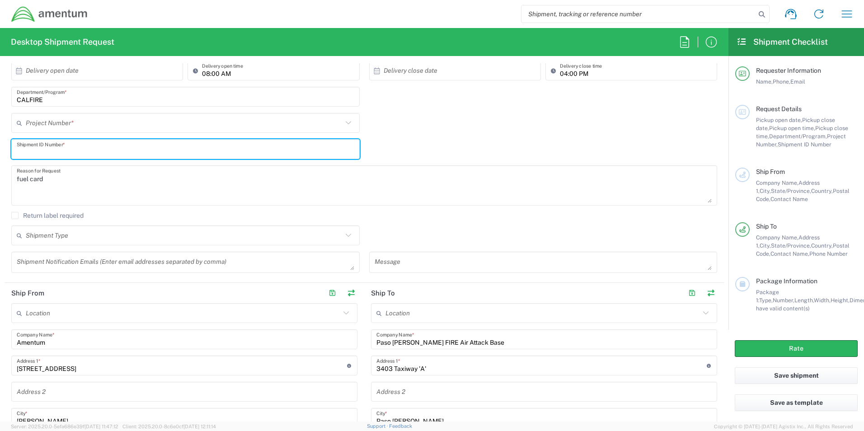
click at [92, 149] on input "text" at bounding box center [186, 149] width 338 height 16
type input "2"
click at [108, 127] on input "text" at bounding box center [184, 123] width 317 height 16
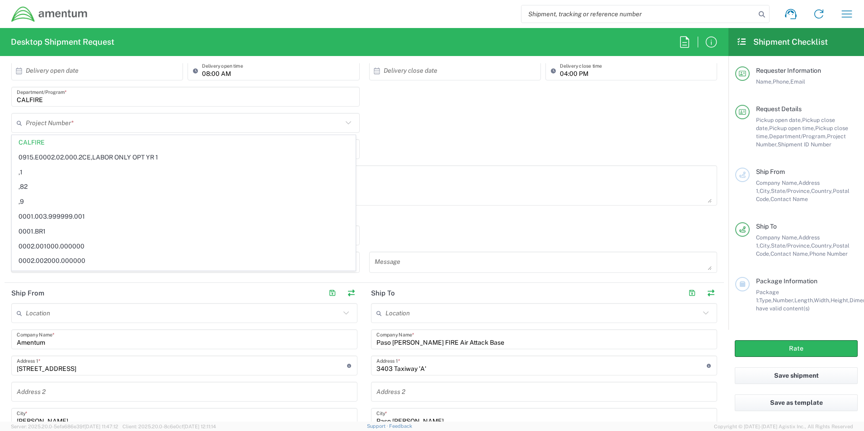
click at [344, 125] on icon at bounding box center [349, 123] width 12 height 12
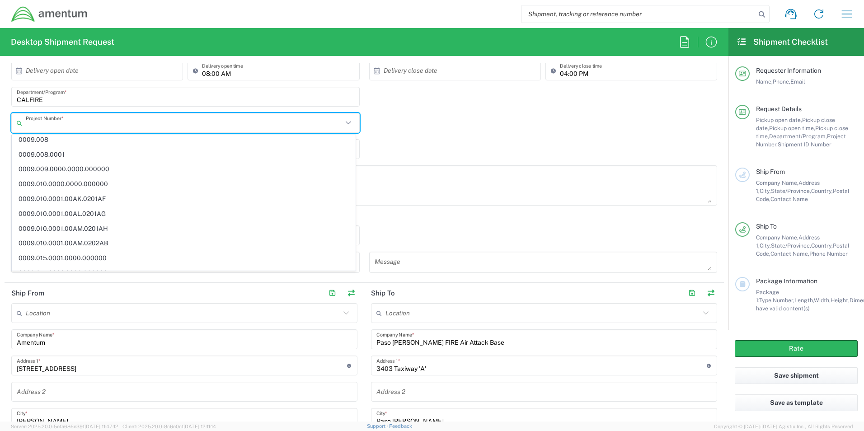
scroll to position [0, 0]
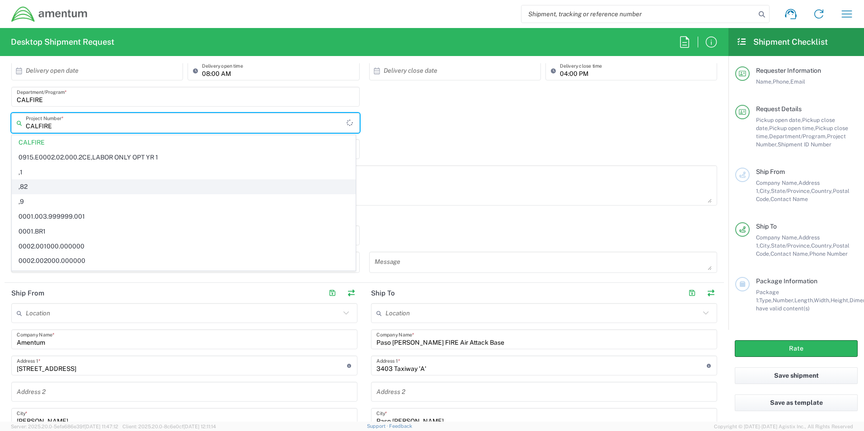
click at [108, 183] on span ",82" at bounding box center [183, 187] width 343 height 14
type input ",82"
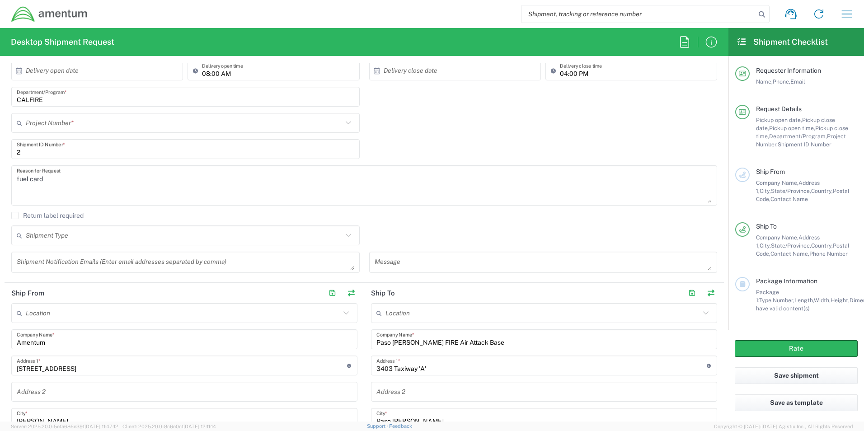
click at [94, 123] on input "text" at bounding box center [184, 123] width 317 height 16
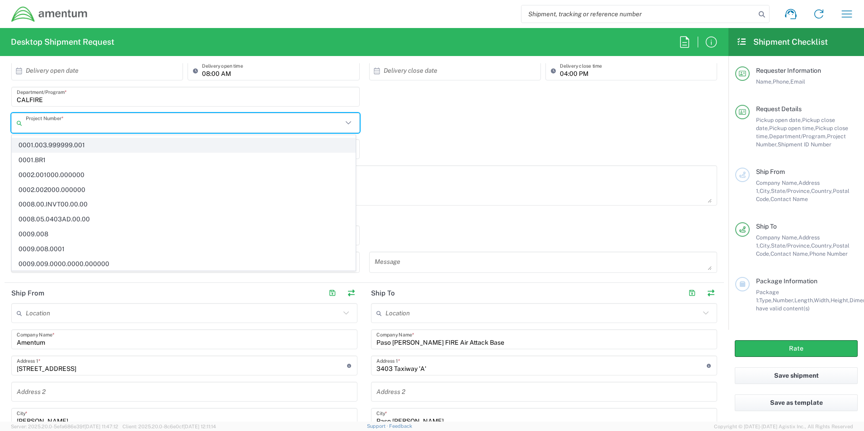
scroll to position [5, 0]
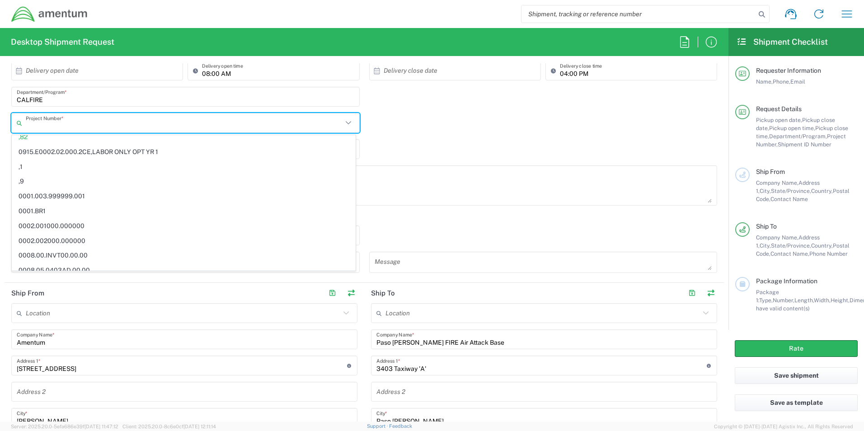
click at [391, 143] on div "2 Shipment ID Number *" at bounding box center [364, 152] width 715 height 26
type input ",82"
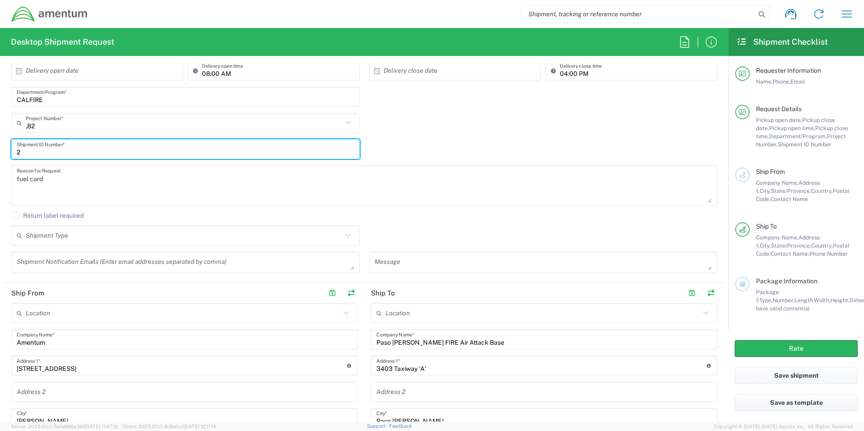
click at [85, 150] on input "2" at bounding box center [186, 149] width 338 height 16
click at [84, 129] on input "text" at bounding box center [184, 123] width 317 height 16
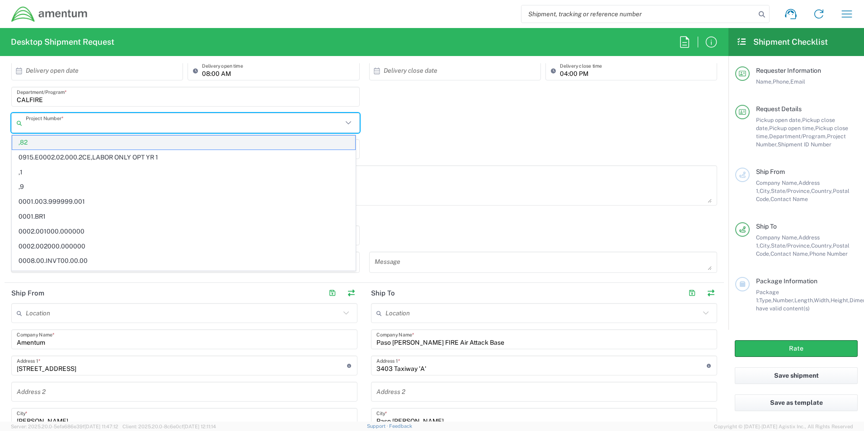
click at [70, 143] on span ",82" at bounding box center [183, 143] width 343 height 14
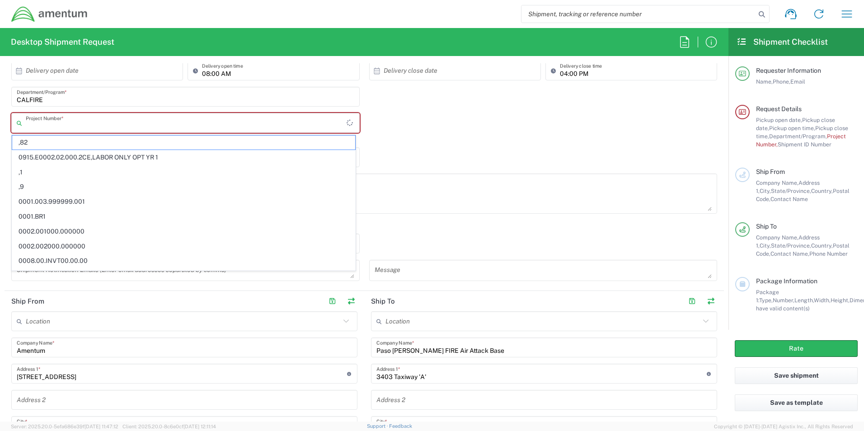
click at [104, 119] on input "text" at bounding box center [186, 123] width 321 height 16
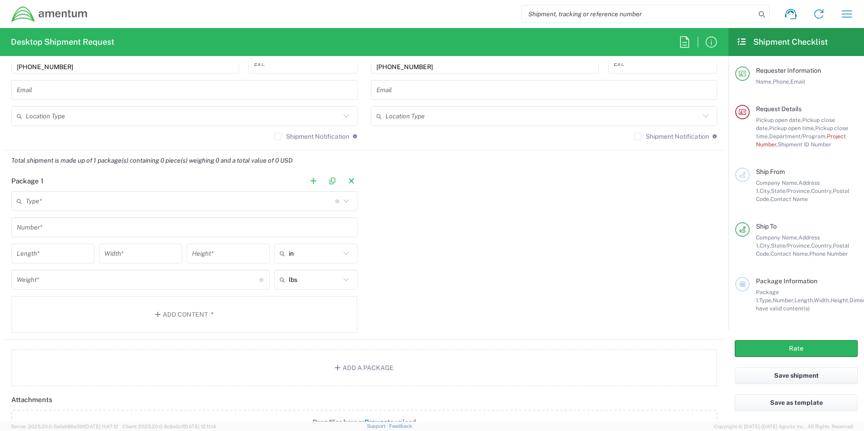
scroll to position [678, 0]
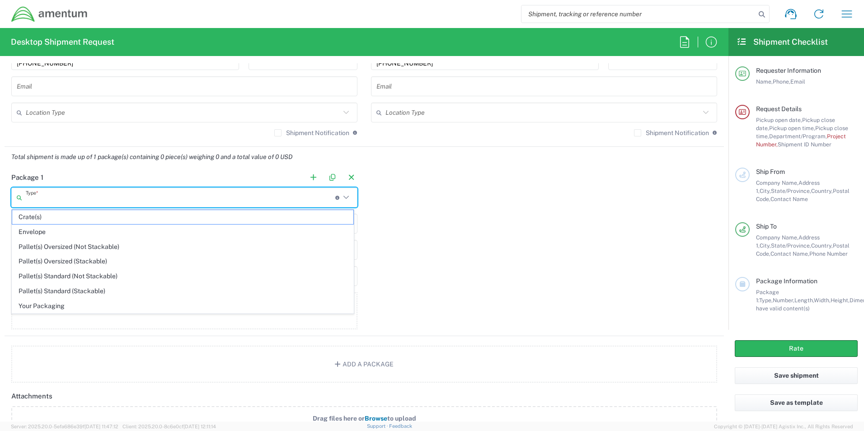
click at [208, 198] on input "text" at bounding box center [181, 198] width 310 height 16
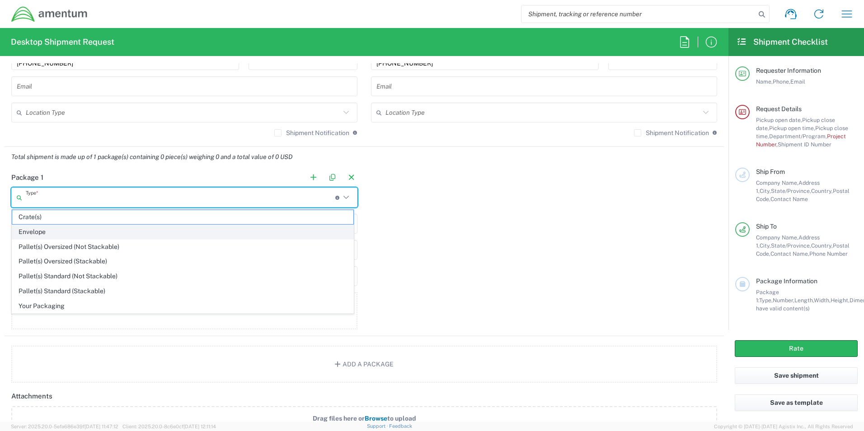
click at [87, 231] on span "Envelope" at bounding box center [182, 232] width 341 height 14
type input "Envelope"
type input "1"
type input "9.5"
type input "12.5"
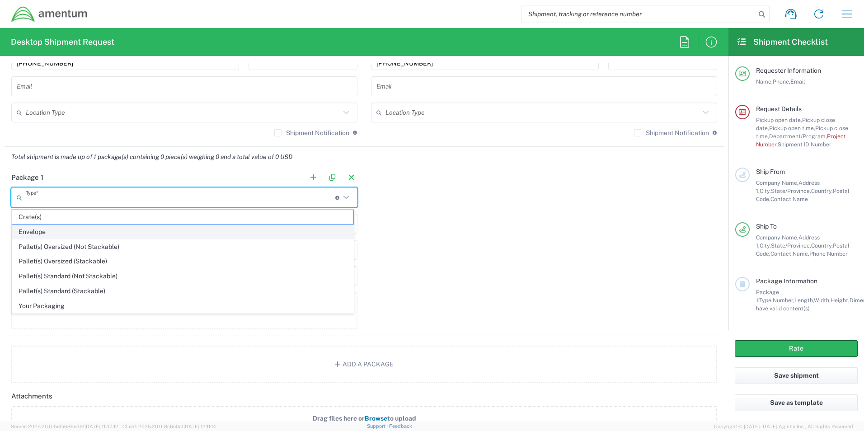
type input "0.25"
type input "1"
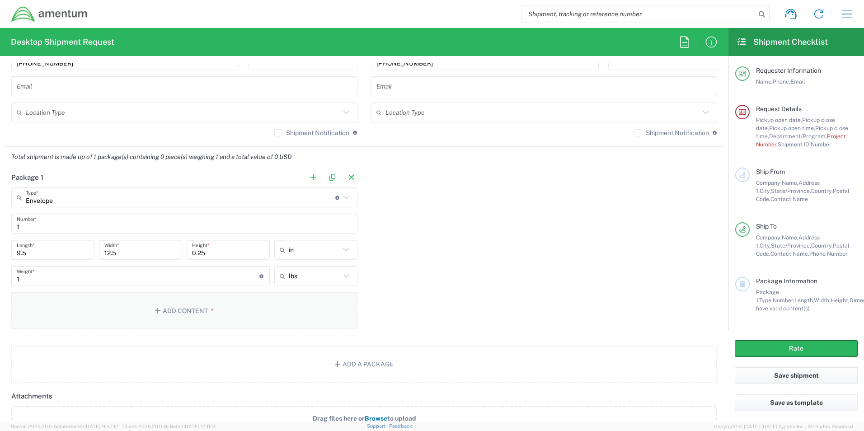
click at [113, 302] on button "Add Content *" at bounding box center [184, 310] width 346 height 37
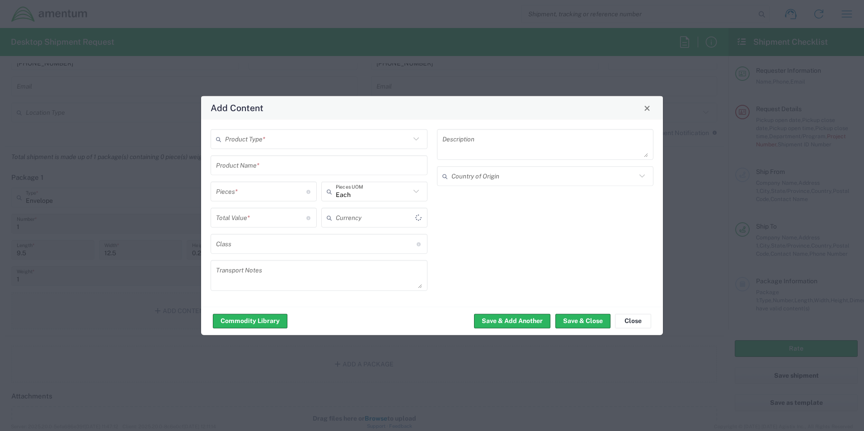
type input "US Dollar"
click at [414, 136] on icon at bounding box center [416, 139] width 12 height 12
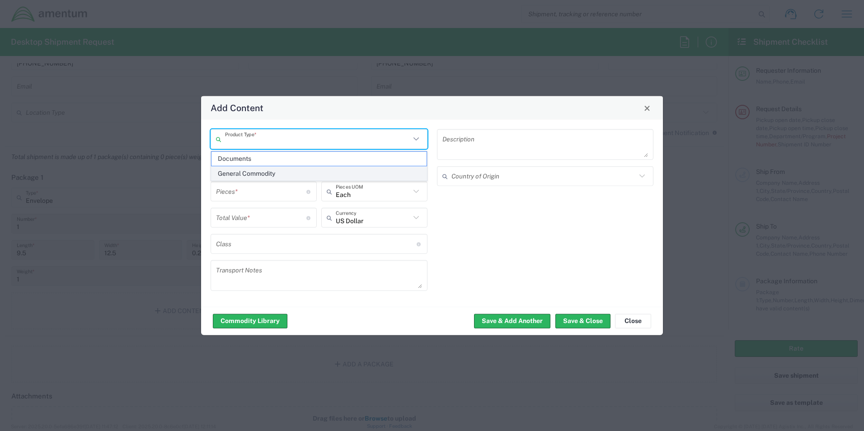
click at [274, 172] on span "General Commodity" at bounding box center [318, 174] width 215 height 14
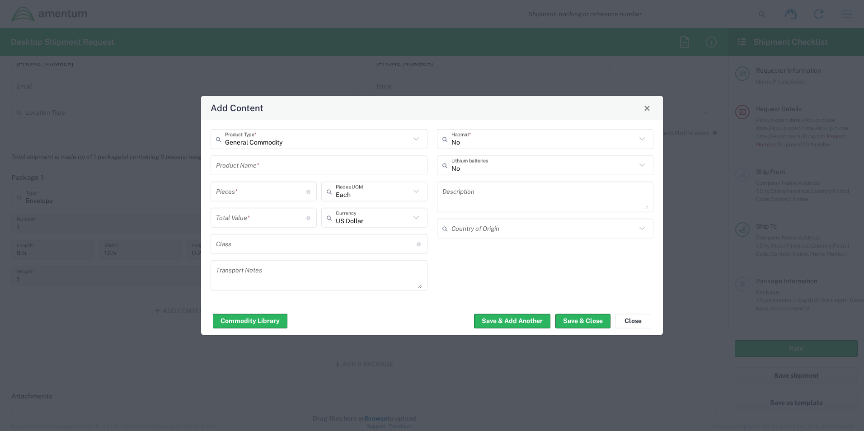
click at [418, 141] on icon at bounding box center [416, 139] width 12 height 12
click at [259, 172] on span "Documents" at bounding box center [318, 174] width 215 height 14
type input "Documents"
type input "1"
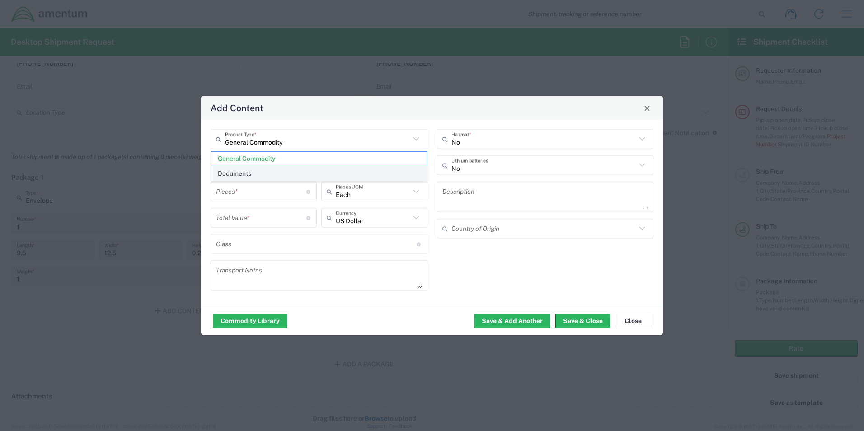
type input "1"
type textarea "Documents"
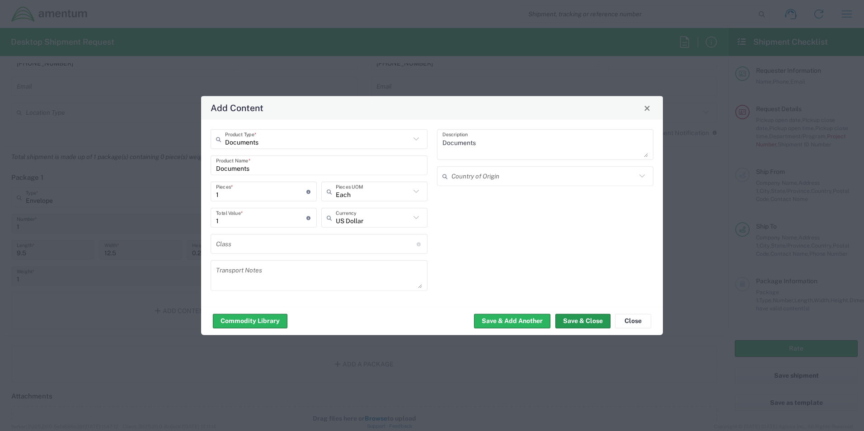
click at [578, 324] on button "Save & Close" at bounding box center [582, 321] width 55 height 14
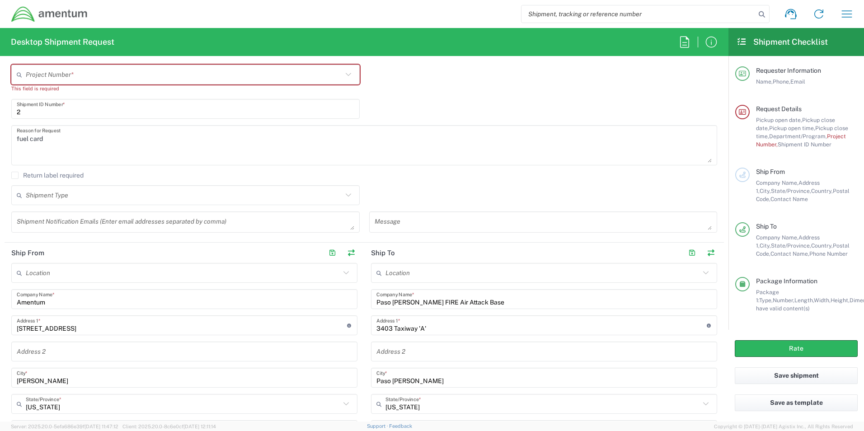
scroll to position [181, 0]
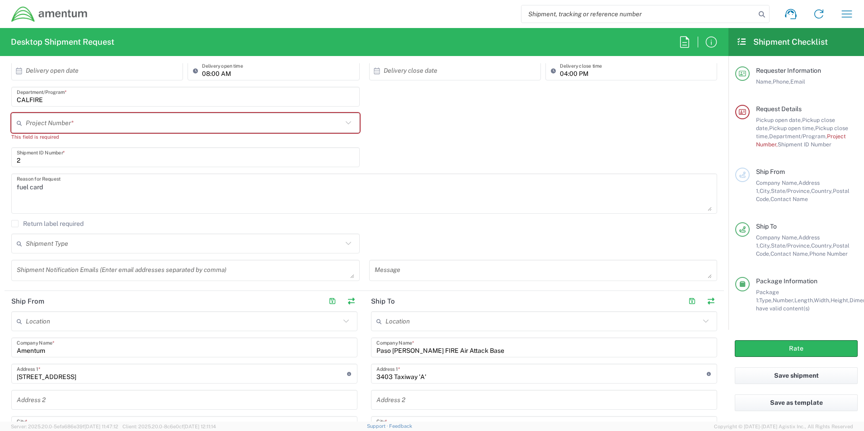
click at [81, 127] on input "text" at bounding box center [184, 123] width 317 height 16
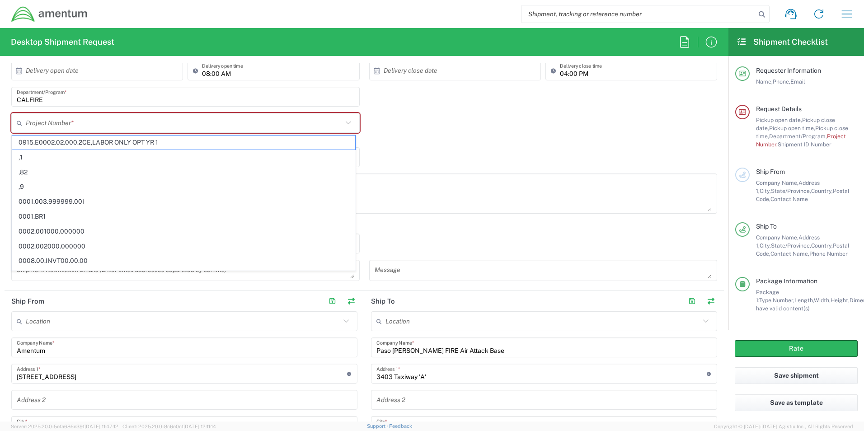
click at [97, 127] on input "text" at bounding box center [184, 123] width 317 height 16
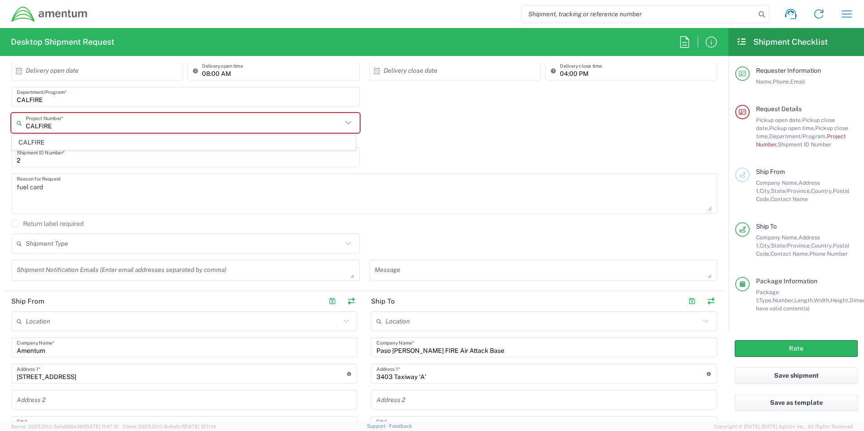
type input "CALFIRE"
click at [282, 168] on div "2 Shipment ID Number *" at bounding box center [186, 160] width 358 height 26
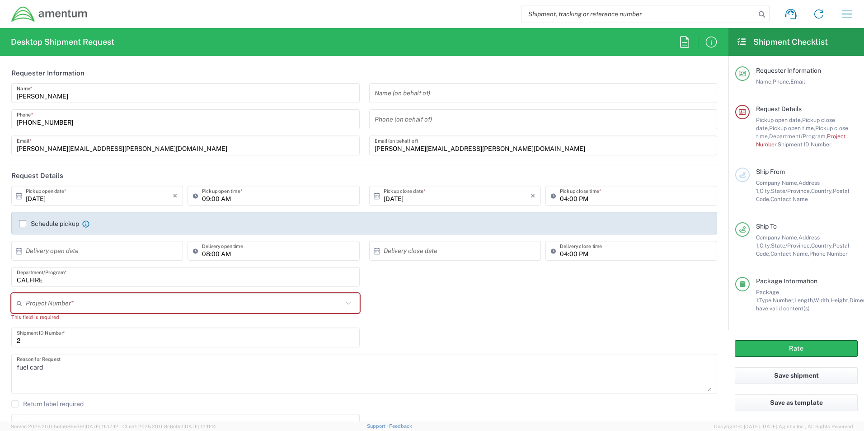
scroll to position [0, 0]
click at [92, 306] on input "text" at bounding box center [186, 304] width 321 height 16
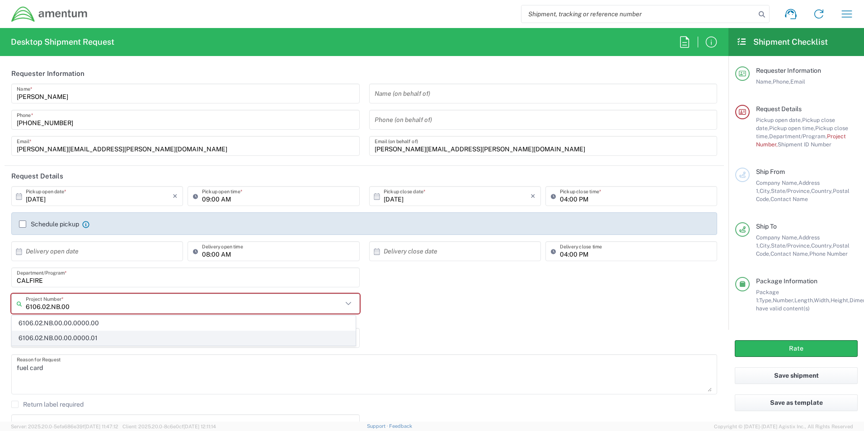
click at [89, 334] on span "6106.02.NB.00.00.0000.01" at bounding box center [183, 338] width 343 height 14
type input "6106.02.NB.00.00.0000.01"
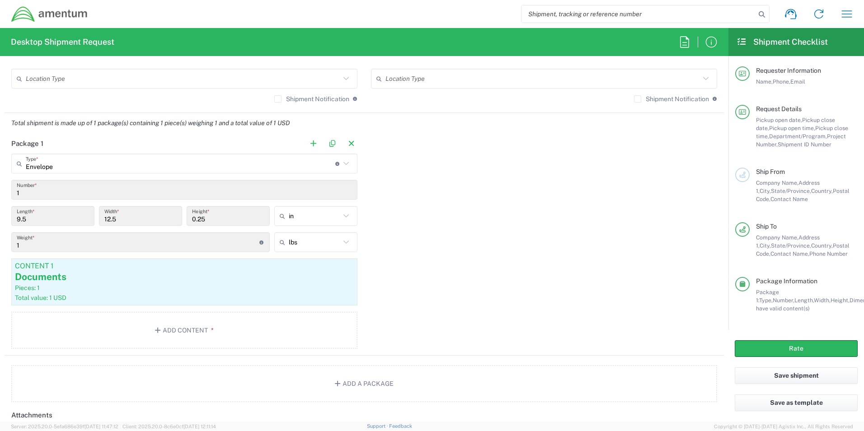
scroll to position [768, 0]
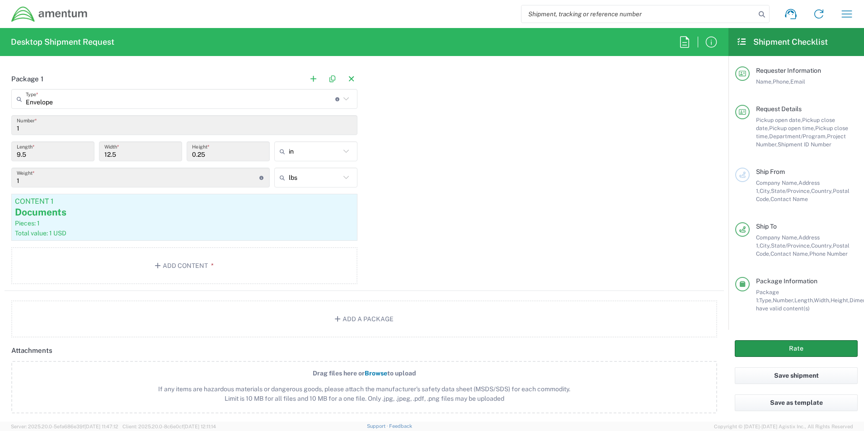
click at [785, 346] on button "Rate" at bounding box center [796, 348] width 123 height 17
click at [784, 346] on button "Rate" at bounding box center [796, 348] width 123 height 17
click at [746, 345] on button "Rate" at bounding box center [796, 348] width 123 height 17
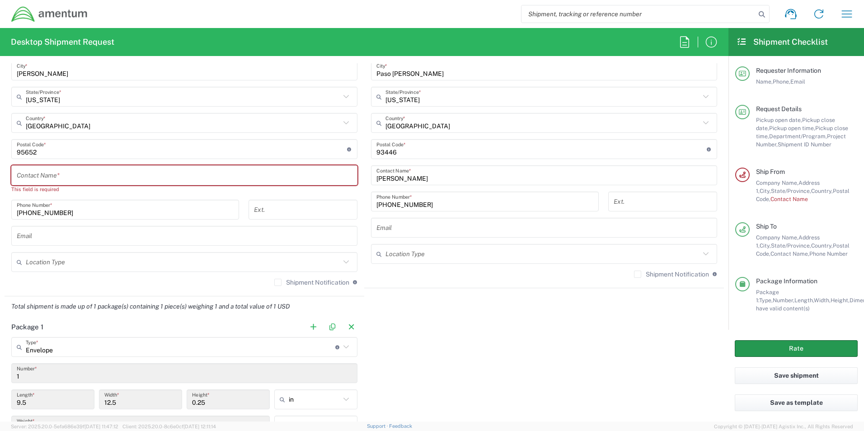
scroll to position [505, 0]
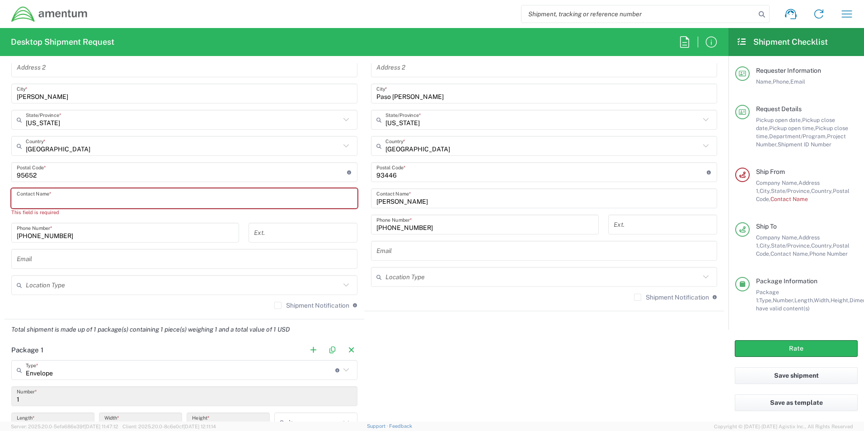
click at [82, 198] on input "text" at bounding box center [184, 199] width 335 height 16
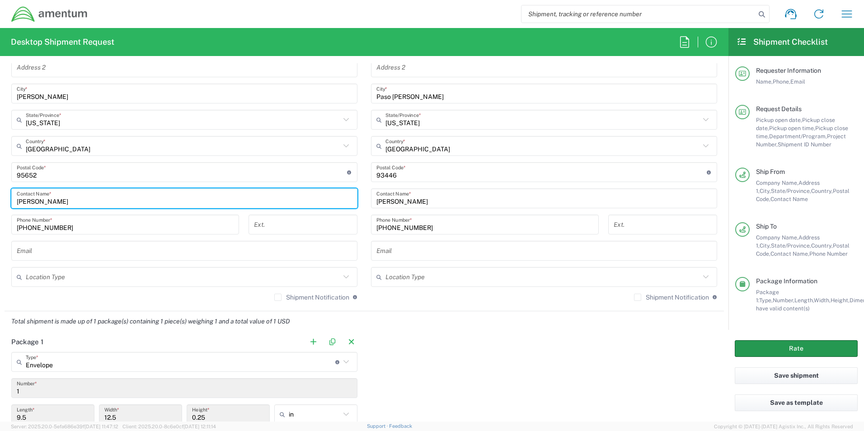
type input "[PERSON_NAME]"
click at [768, 349] on button "Rate" at bounding box center [796, 348] width 123 height 17
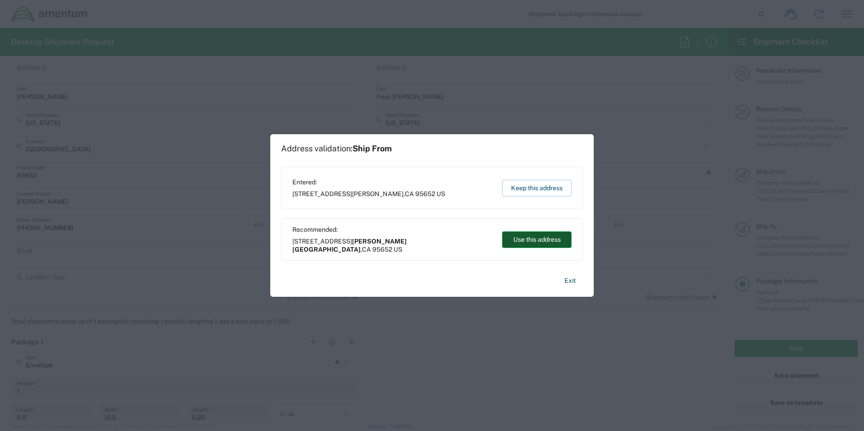
click at [541, 244] on button "Use this address" at bounding box center [537, 239] width 70 height 17
type input "[PERSON_NAME][GEOGRAPHIC_DATA]"
type input "[US_STATE]"
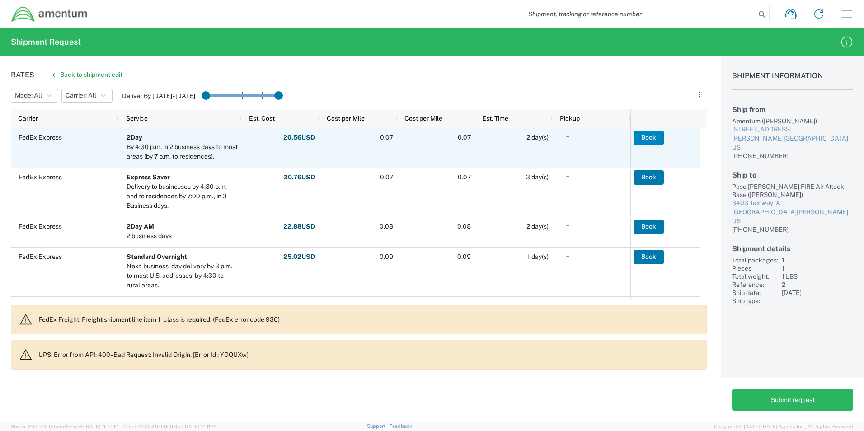
click at [649, 137] on button "Book" at bounding box center [649, 138] width 30 height 14
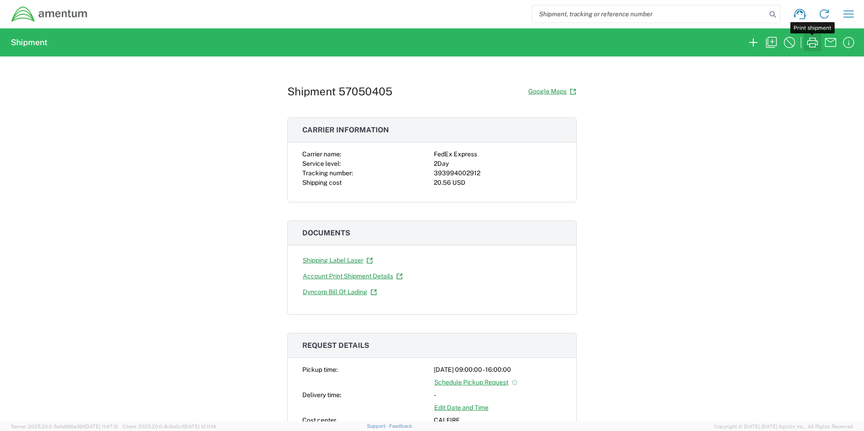
click at [811, 45] on icon "button" at bounding box center [812, 42] width 14 height 14
click at [750, 41] on icon "button" at bounding box center [753, 42] width 14 height 14
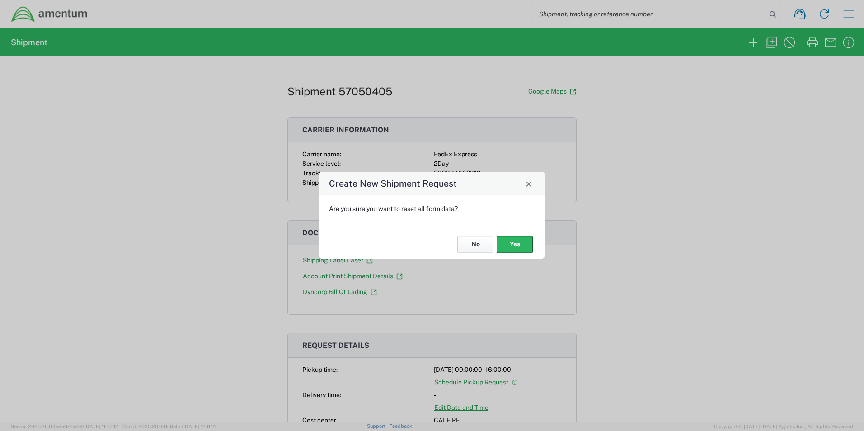
click at [484, 247] on button "No" at bounding box center [475, 244] width 36 height 17
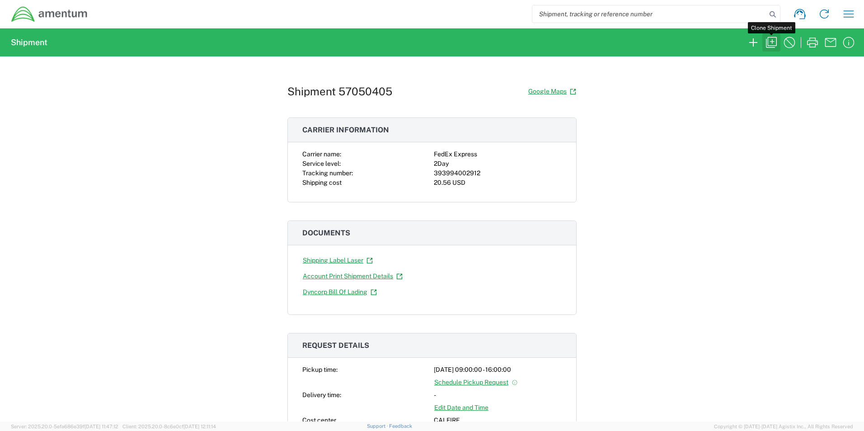
click at [770, 38] on icon "button" at bounding box center [771, 42] width 14 height 14
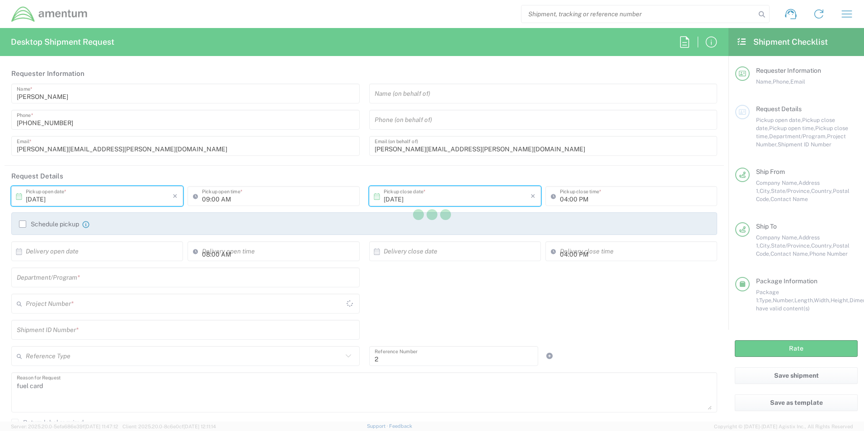
type input "Shipment Id Number"
type input "[US_STATE]"
type input "Envelope"
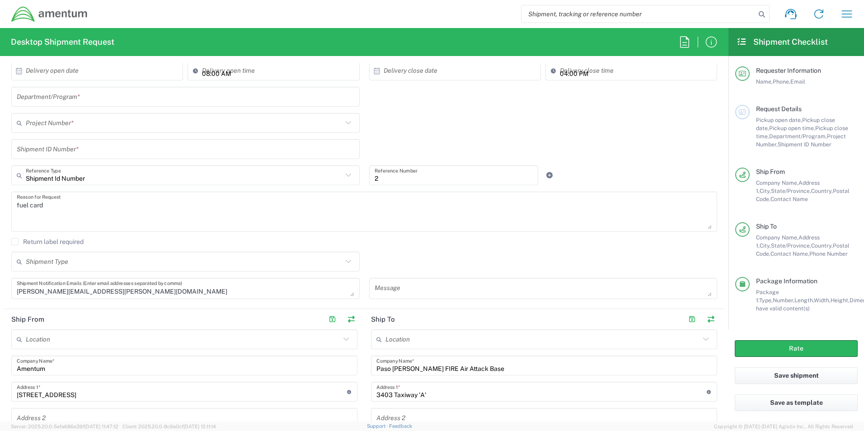
scroll to position [136, 0]
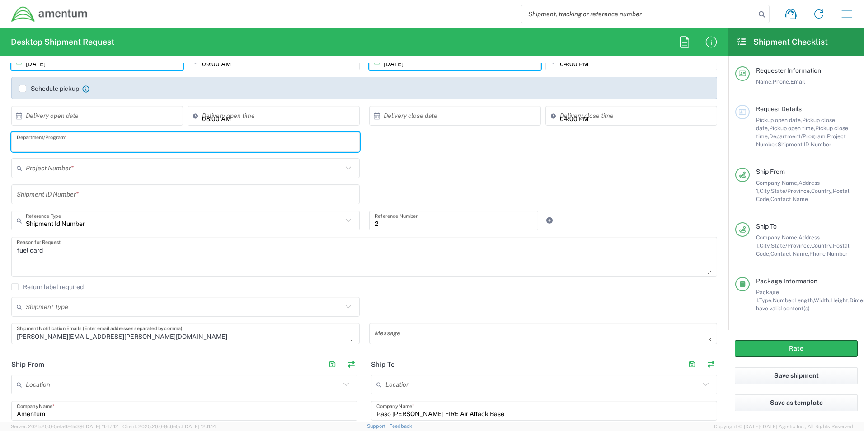
click at [115, 146] on input "text" at bounding box center [186, 142] width 338 height 16
type input "CALFIRE"
click at [113, 172] on input "text" at bounding box center [184, 168] width 317 height 16
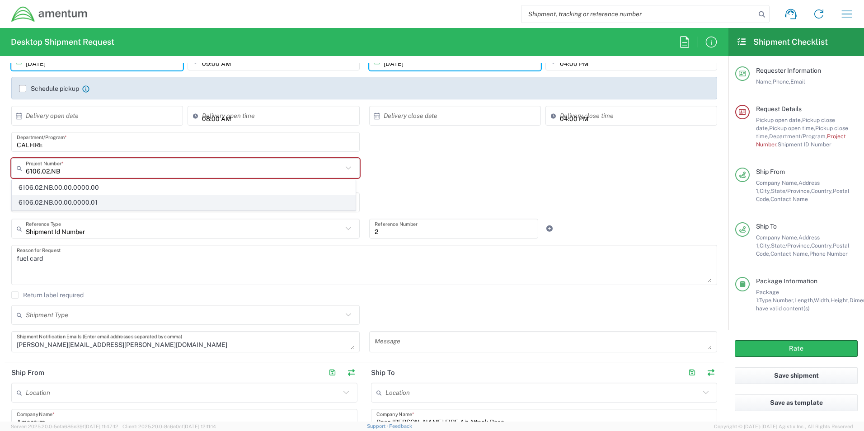
click at [101, 203] on span "6106.02.NB.00.00.0000.01" at bounding box center [183, 203] width 343 height 14
type input "6106.02.NB.00.00.0000.01"
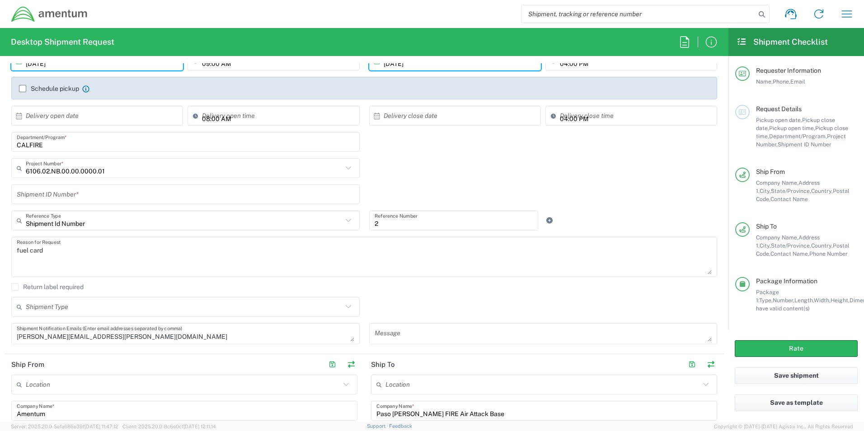
click at [104, 197] on input "text" at bounding box center [186, 195] width 338 height 16
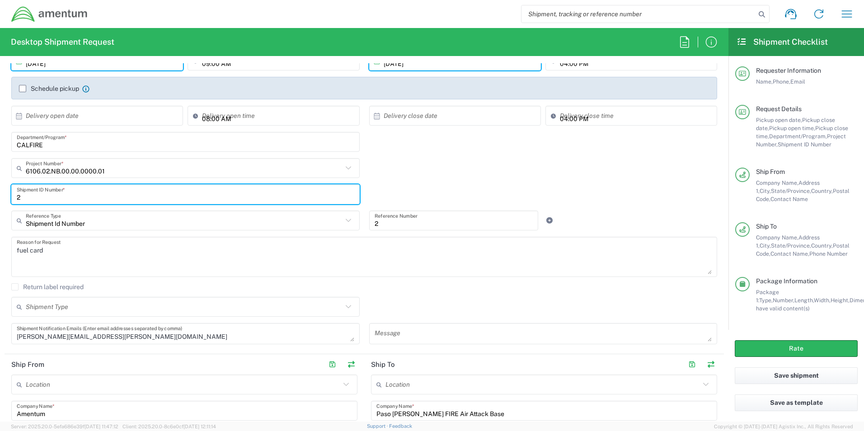
type input "2"
click at [104, 223] on input "text" at bounding box center [184, 221] width 317 height 16
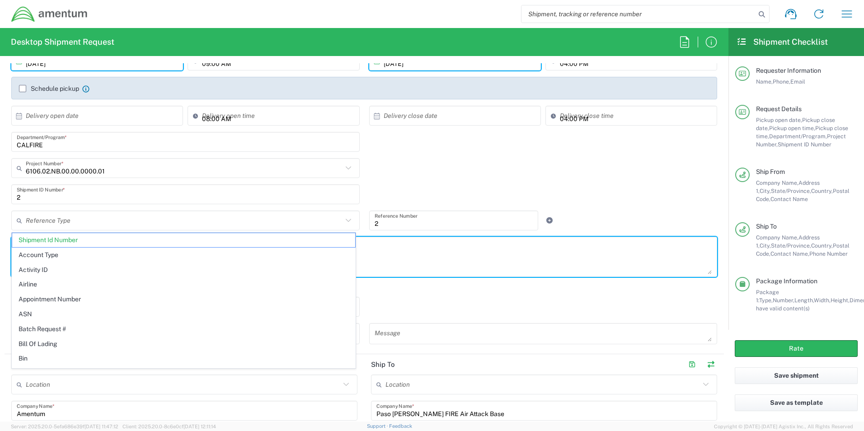
click at [381, 267] on textarea "fuel card" at bounding box center [364, 257] width 695 height 35
type input "Shipment Id Number"
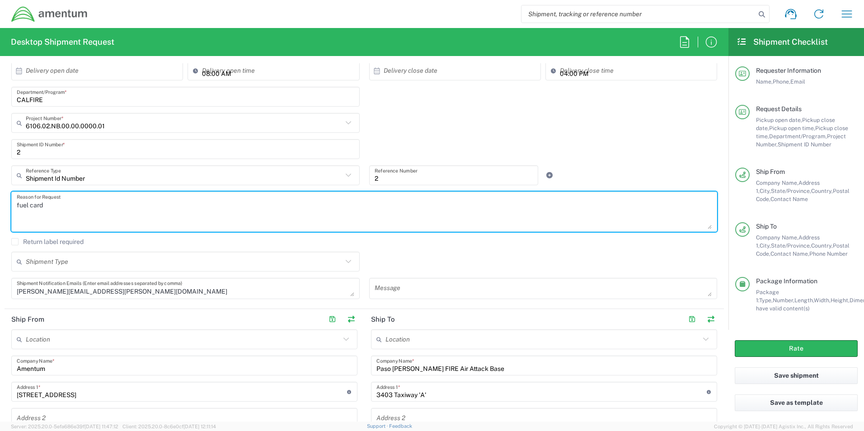
scroll to position [226, 0]
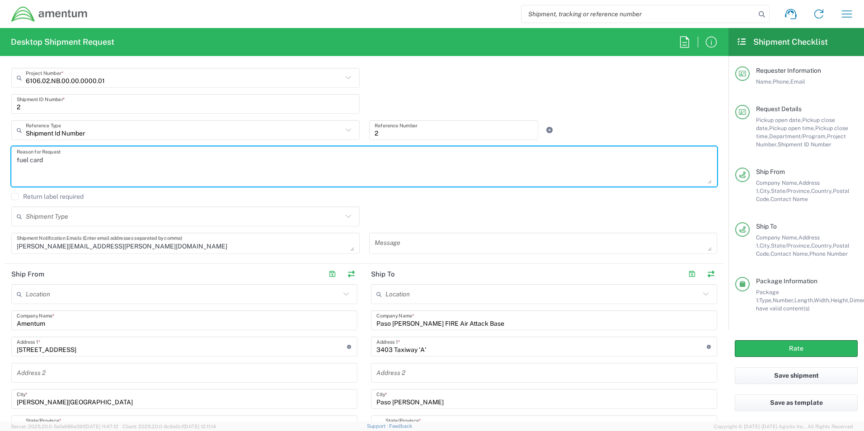
click at [502, 324] on input "Paso [PERSON_NAME] FIRE Air Attack Base" at bounding box center [543, 321] width 335 height 16
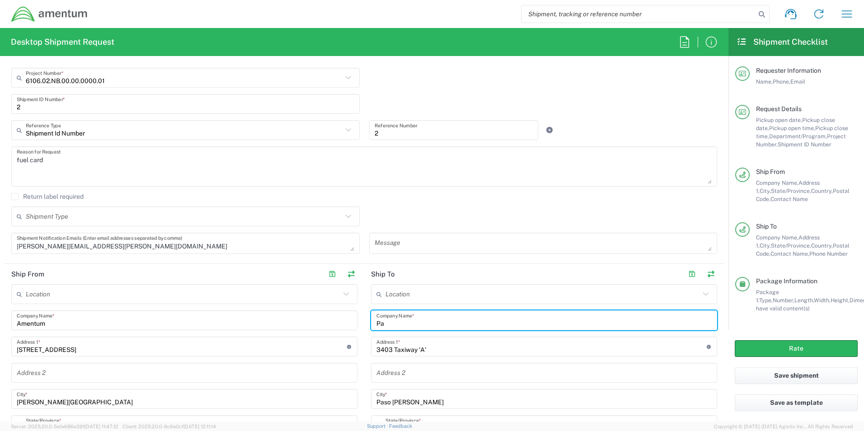
type input "P"
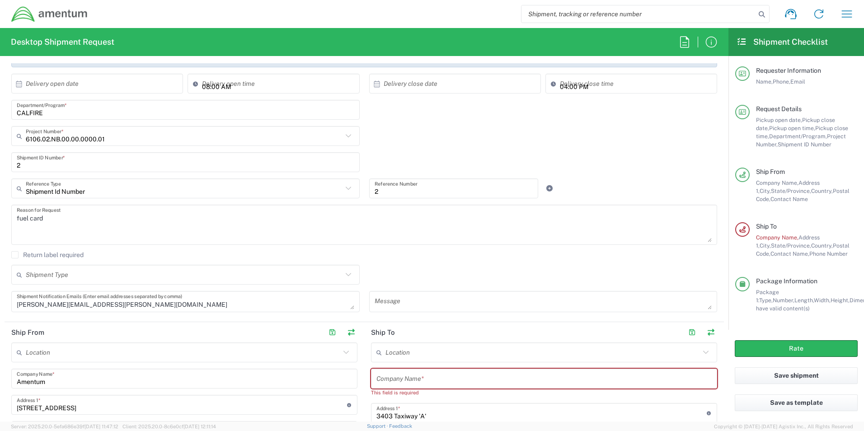
scroll to position [271, 0]
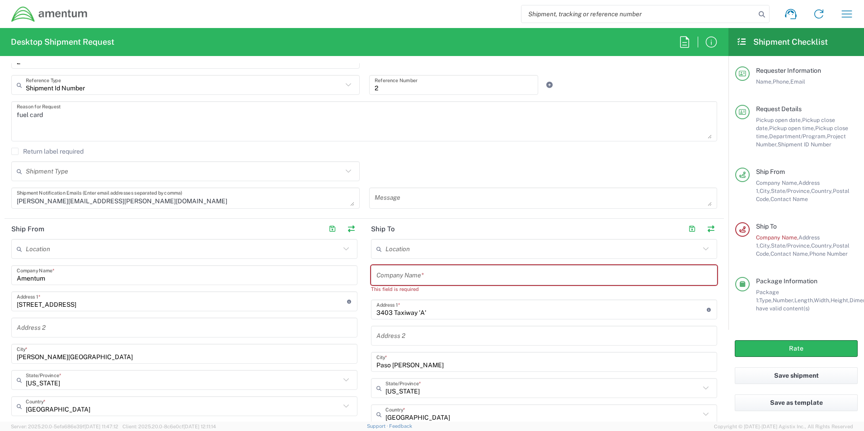
click at [430, 278] on input "text" at bounding box center [543, 276] width 335 height 16
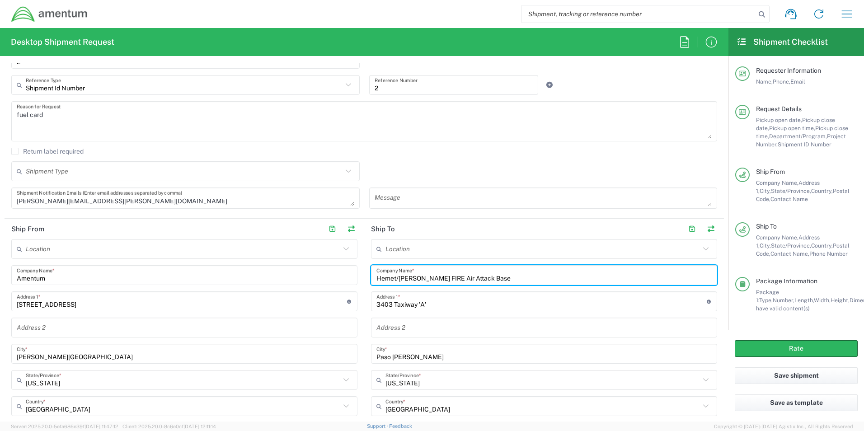
type input "Hemet/[PERSON_NAME] FIRE Air Attack Base"
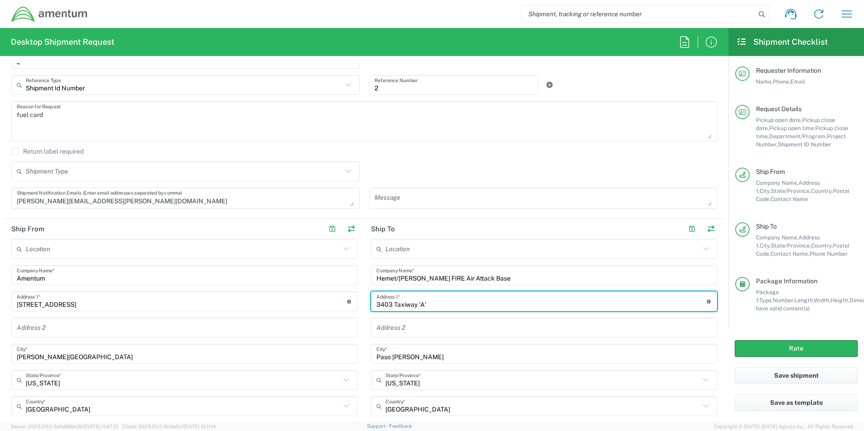
click at [433, 304] on input "3403 Taxiway 'A'" at bounding box center [541, 302] width 330 height 16
type input "3"
type input "[STREET_ADDRESS]"
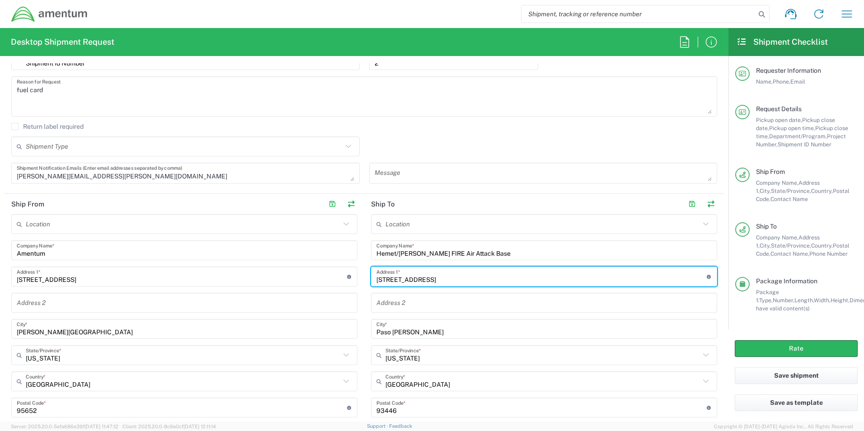
scroll to position [316, 0]
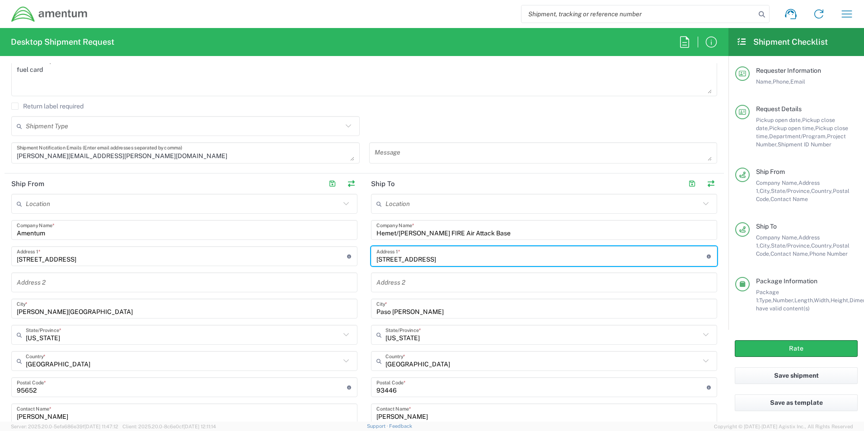
click at [415, 315] on input "Paso [PERSON_NAME]" at bounding box center [543, 309] width 335 height 16
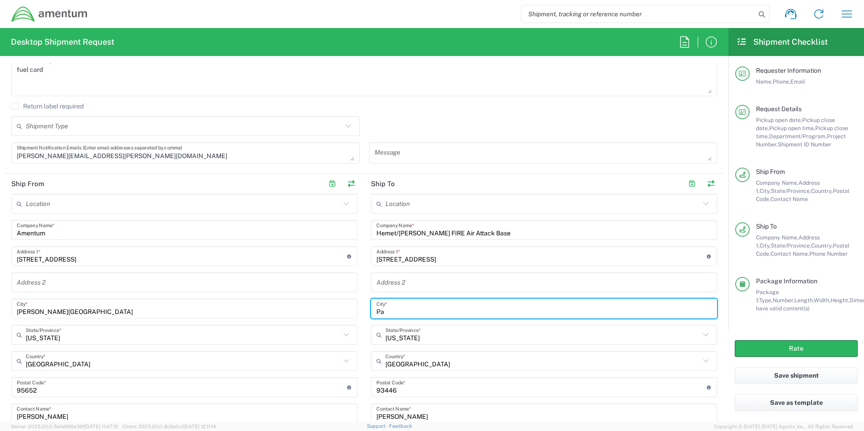
type input "P"
type input "Hemet"
click at [412, 391] on input "undefined" at bounding box center [541, 388] width 330 height 16
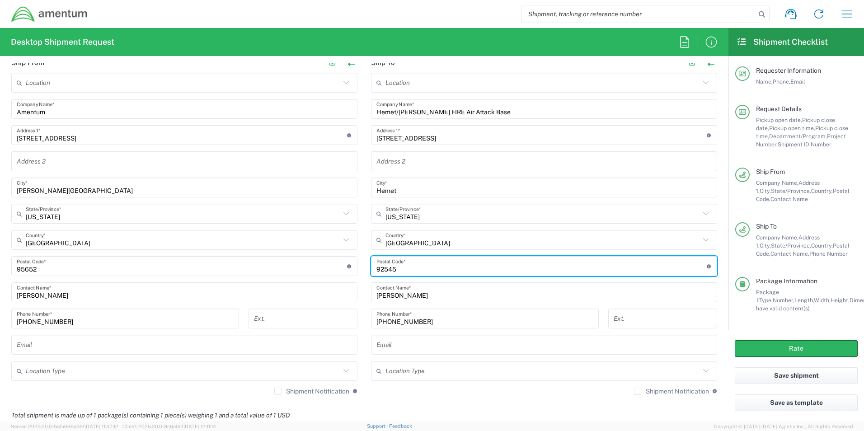
scroll to position [452, 0]
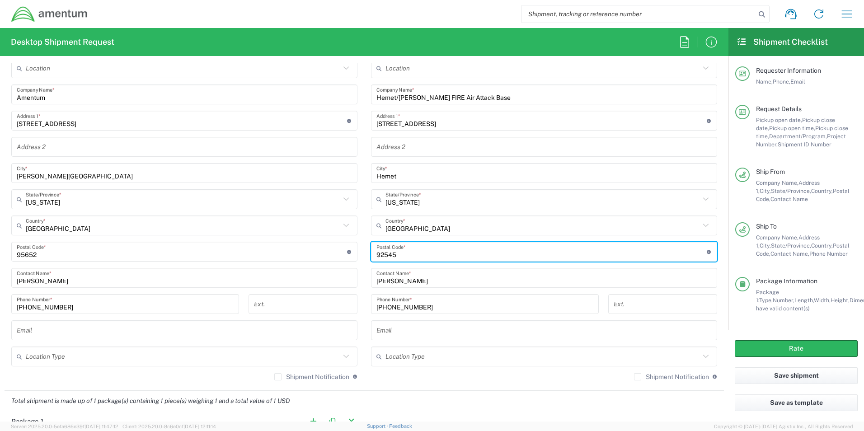
type input "92545"
click at [423, 283] on input "[PERSON_NAME]" at bounding box center [543, 278] width 335 height 16
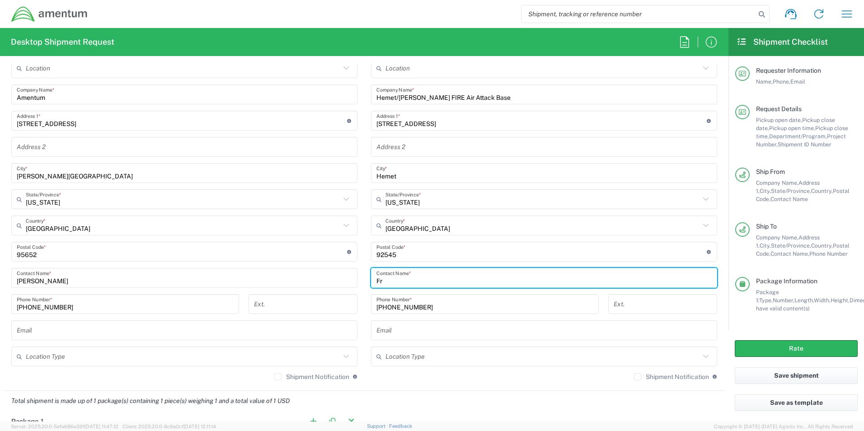
type input "F"
type input "[PERSON_NAME]"
click at [423, 306] on input "[PHONE_NUMBER]" at bounding box center [484, 304] width 217 height 16
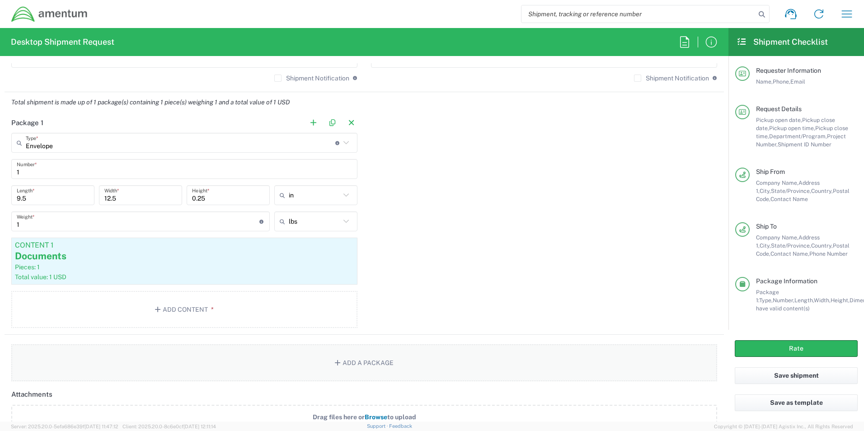
scroll to position [768, 0]
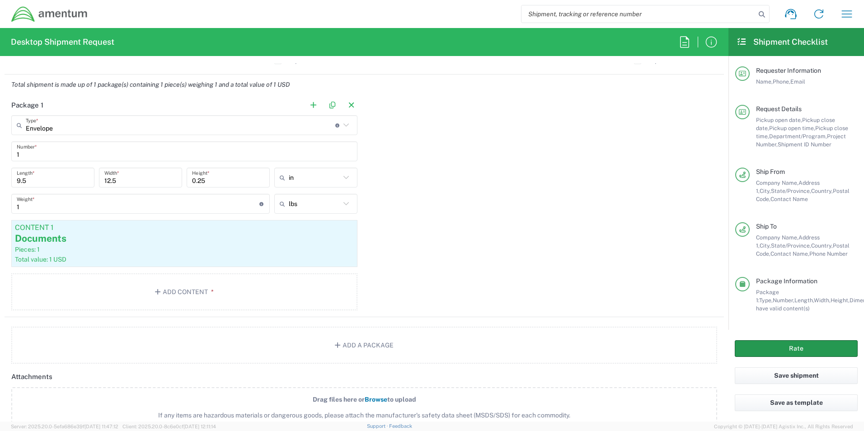
type input "[PHONE_NUMBER]"
click at [755, 349] on button "Rate" at bounding box center [796, 348] width 123 height 17
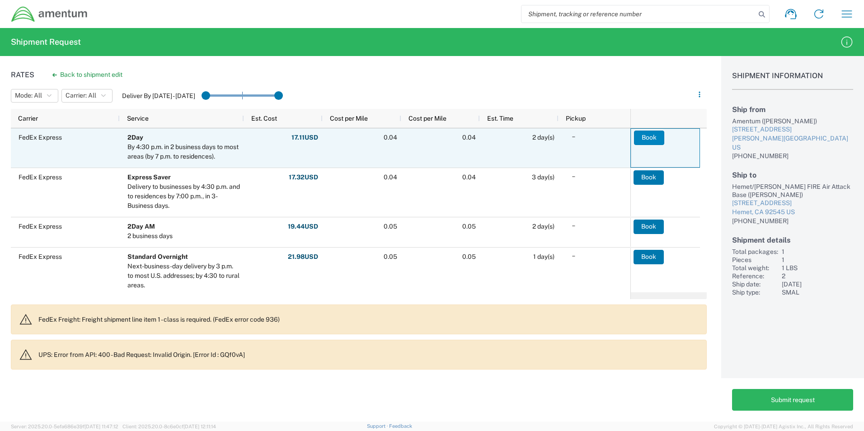
click at [644, 139] on button "Book" at bounding box center [649, 138] width 30 height 14
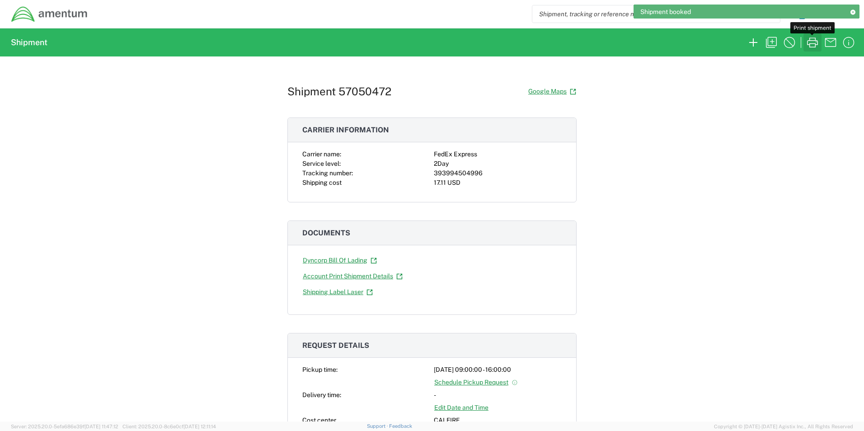
click at [811, 42] on icon "button" at bounding box center [812, 42] width 14 height 14
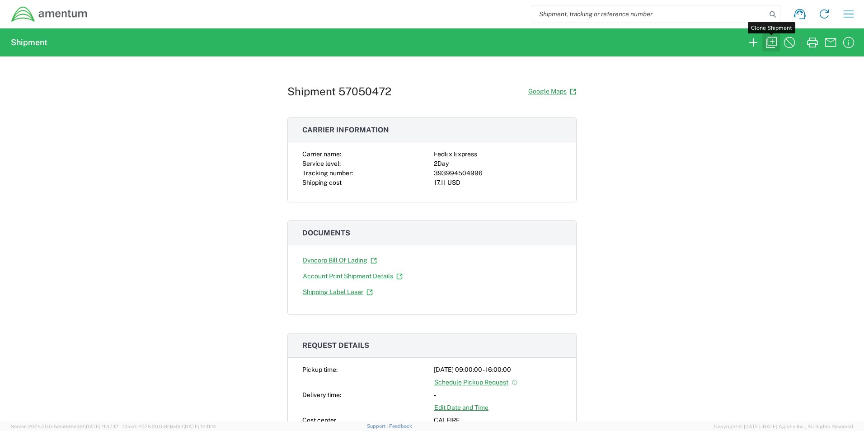
click at [771, 44] on icon "button" at bounding box center [771, 42] width 14 height 14
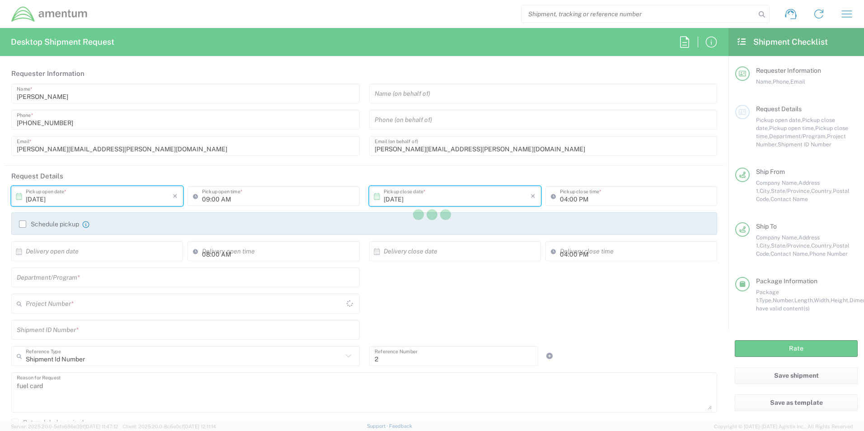
type input "[US_STATE]"
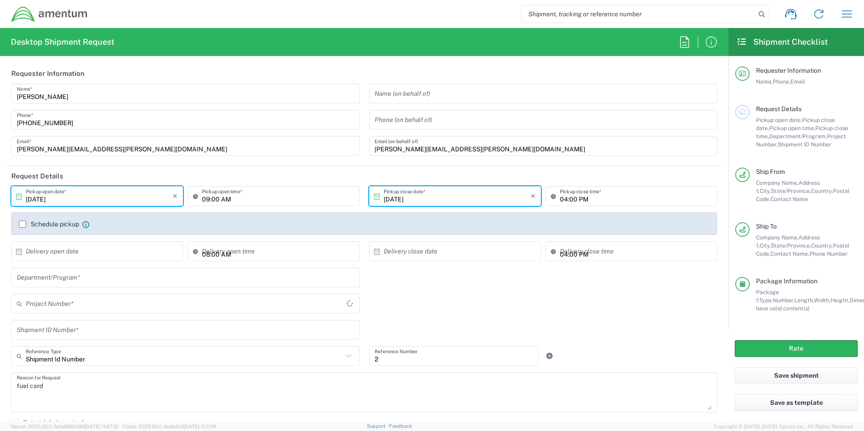
type input "Envelope"
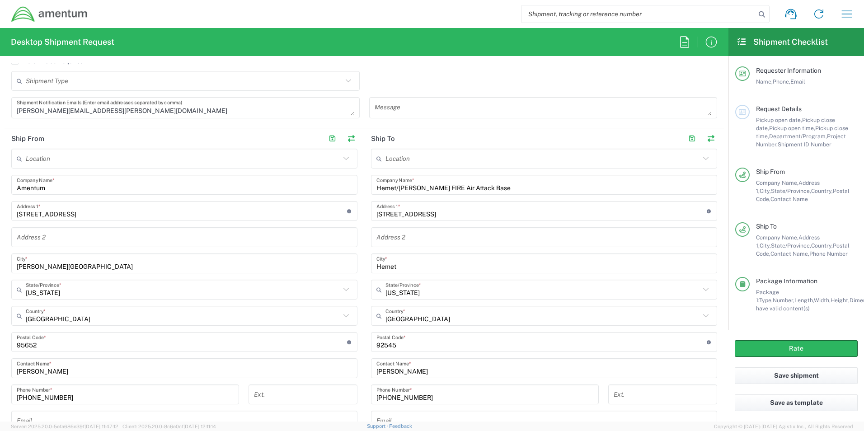
scroll to position [407, 0]
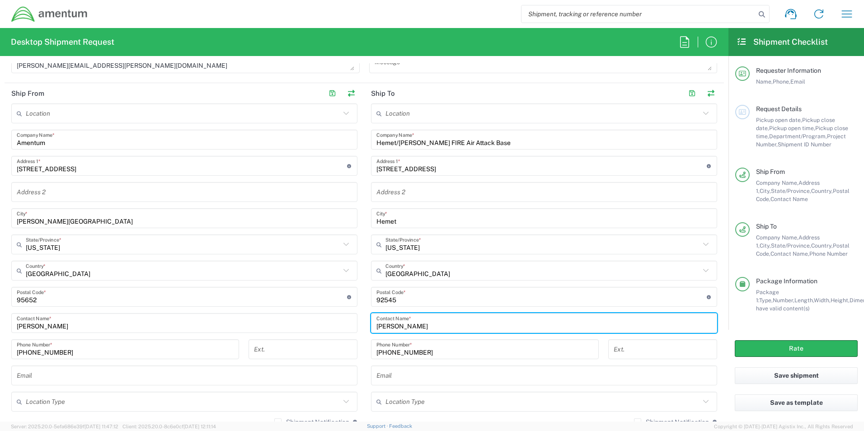
click at [452, 326] on input "[PERSON_NAME]" at bounding box center [543, 323] width 335 height 16
type input "S"
type input "[PERSON_NAME]"
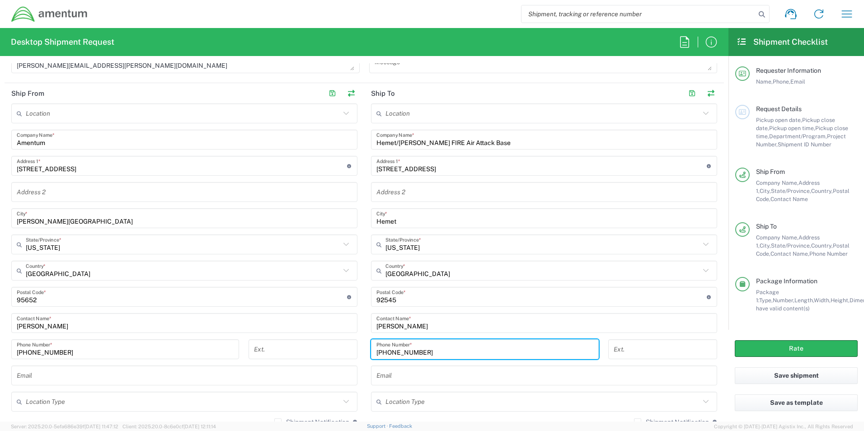
click at [437, 351] on input "[PHONE_NUMBER]" at bounding box center [484, 350] width 217 height 16
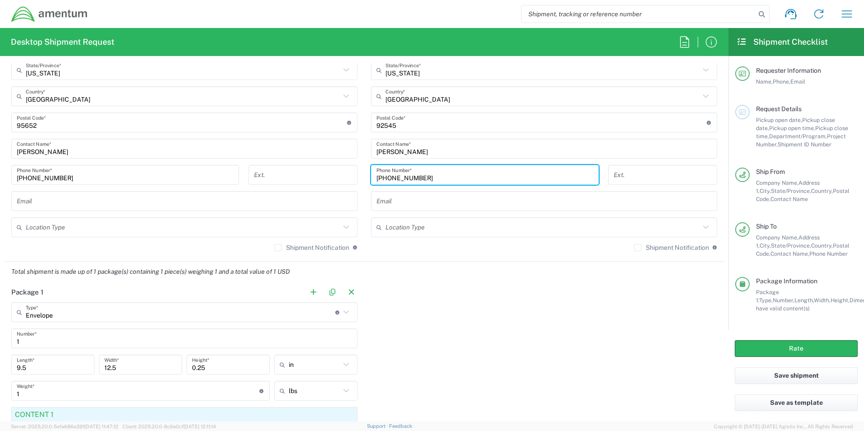
scroll to position [587, 0]
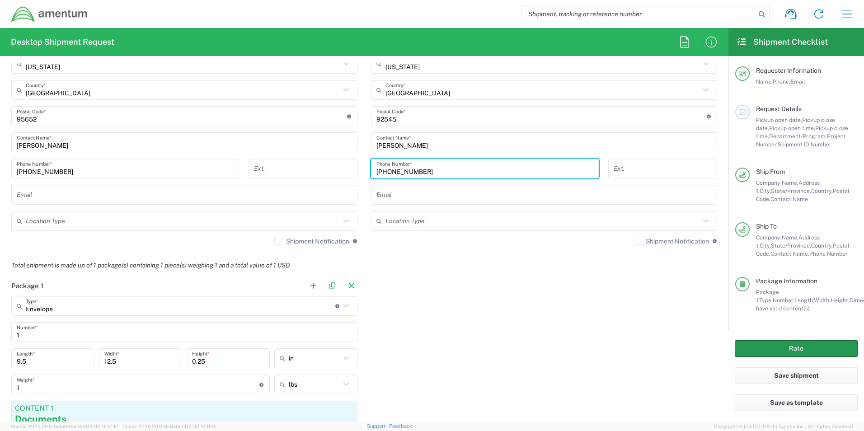
type input "[PHONE_NUMBER]"
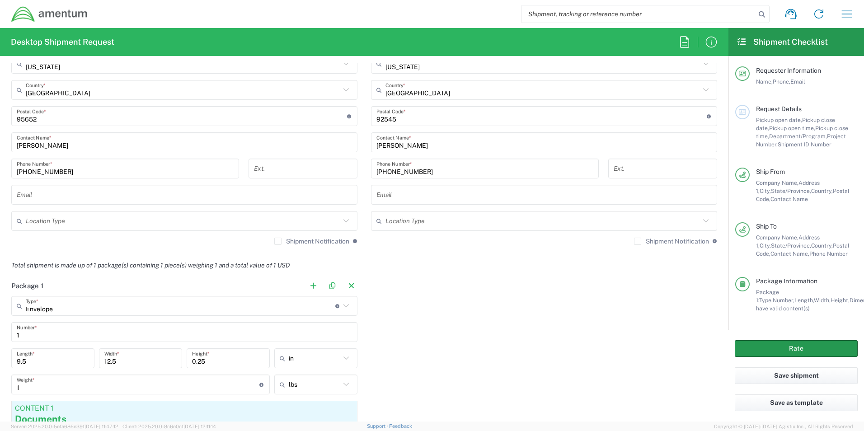
click at [751, 350] on button "Rate" at bounding box center [796, 348] width 123 height 17
click at [754, 347] on button "Rate" at bounding box center [796, 348] width 123 height 17
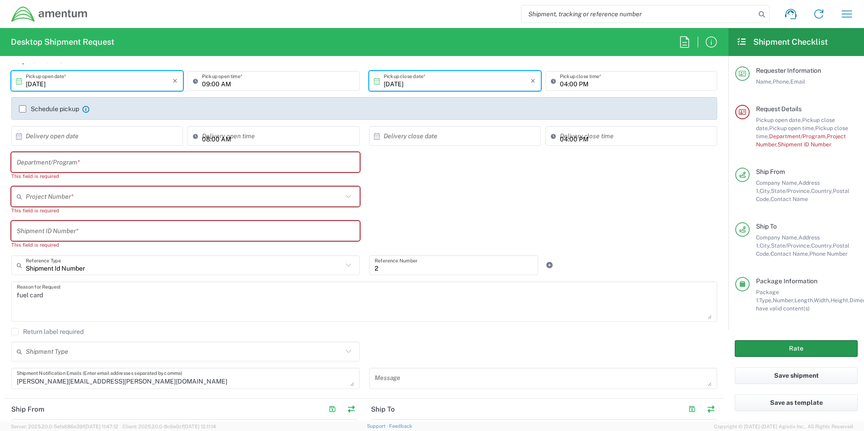
scroll to position [115, 0]
click at [92, 164] on input "text" at bounding box center [186, 163] width 338 height 16
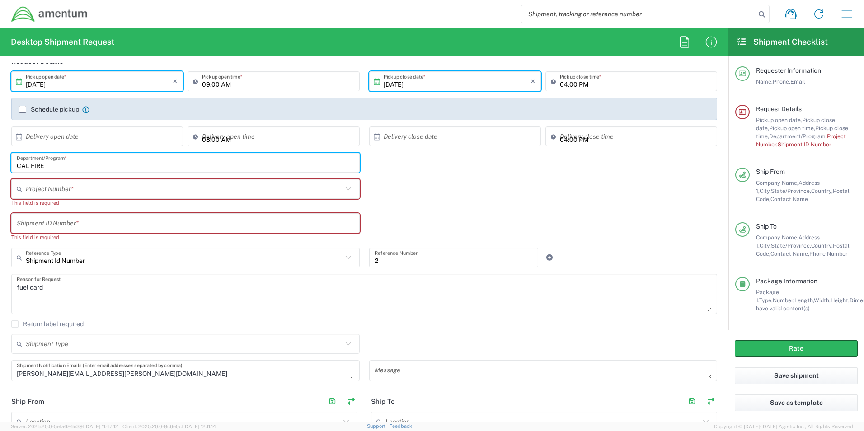
type input "CAL FIRE"
click at [95, 193] on input "text" at bounding box center [184, 189] width 317 height 16
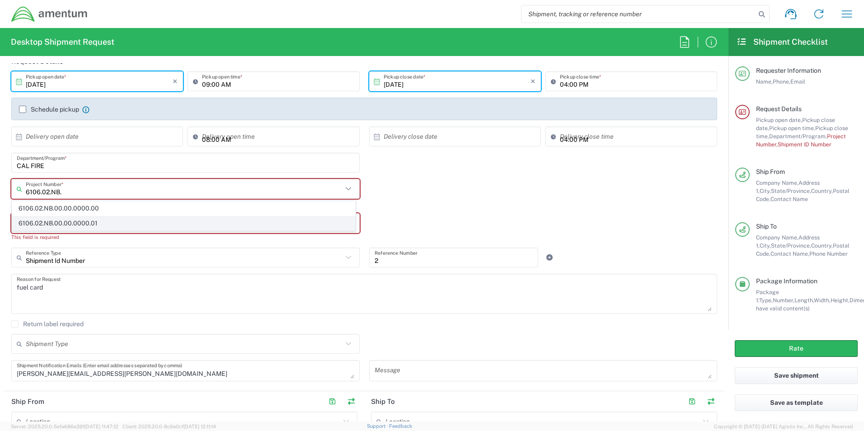
click at [94, 221] on span "6106.02.NB.00.00.0000.01" at bounding box center [183, 223] width 343 height 14
type input "6106.02.NB.00.00.0000.01"
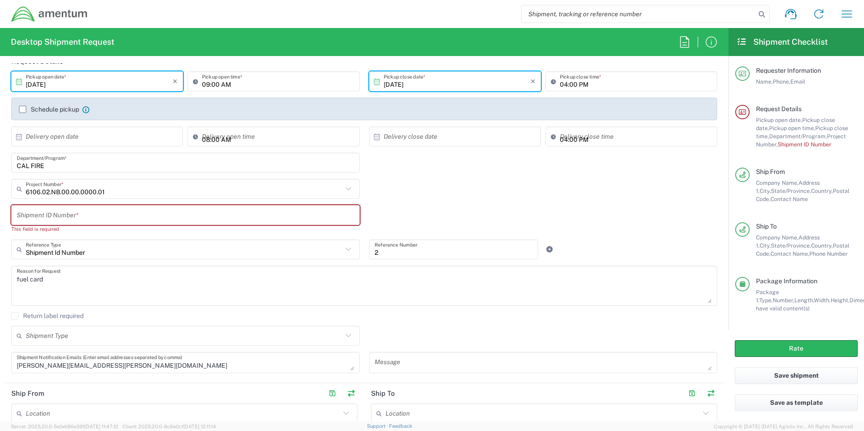
click at [94, 219] on input "text" at bounding box center [186, 215] width 338 height 16
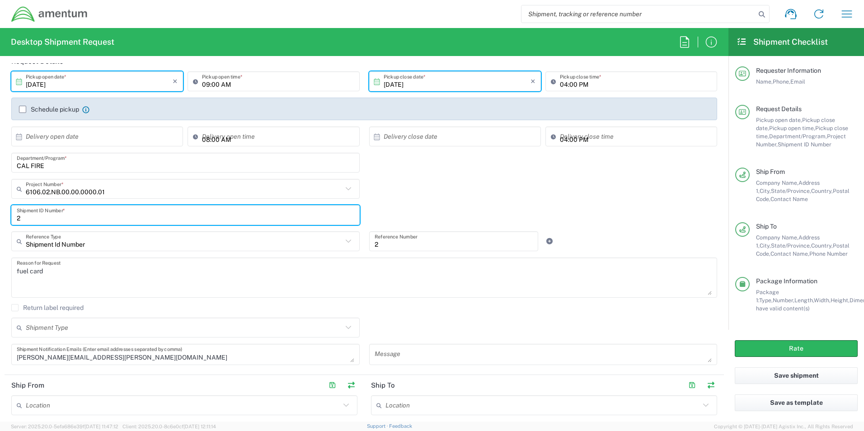
type input "2"
click at [103, 244] on input "text" at bounding box center [184, 242] width 317 height 16
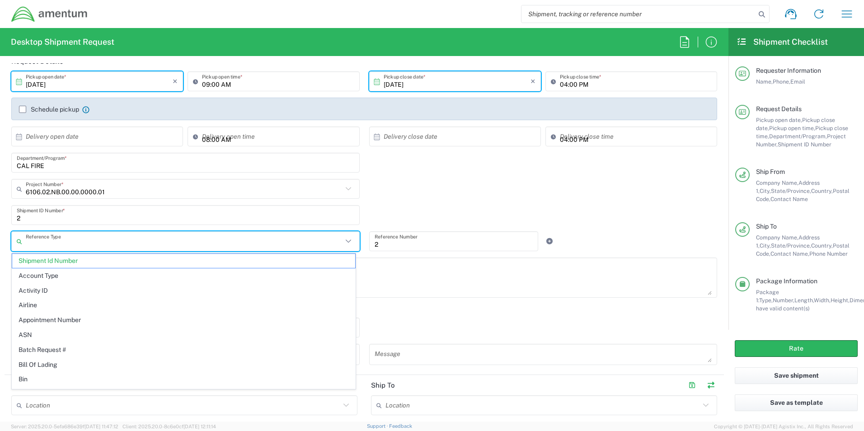
click at [364, 260] on textarea "fuel card" at bounding box center [364, 277] width 695 height 35
type input "Shipment Id Number"
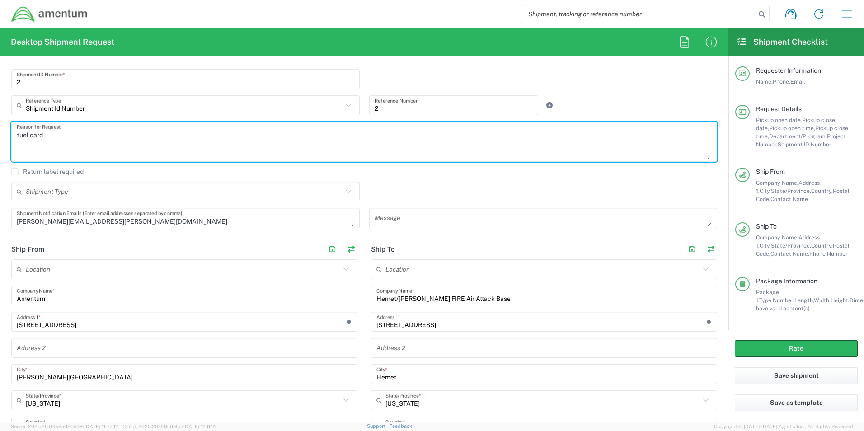
scroll to position [296, 0]
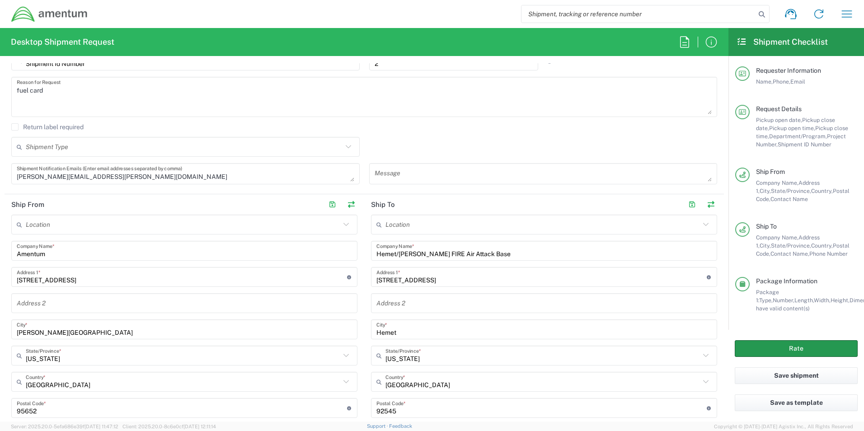
click at [756, 345] on button "Rate" at bounding box center [796, 348] width 123 height 17
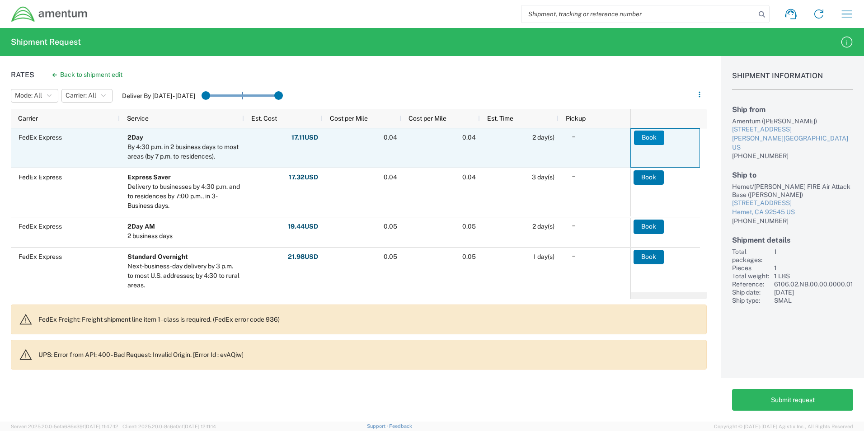
click at [648, 138] on button "Book" at bounding box center [649, 138] width 30 height 14
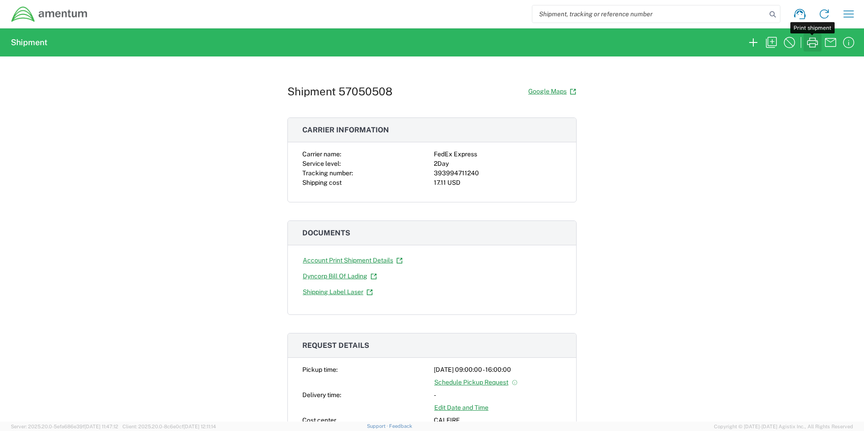
click at [816, 41] on icon "button" at bounding box center [812, 43] width 11 height 10
